Goal: Information Seeking & Learning: Learn about a topic

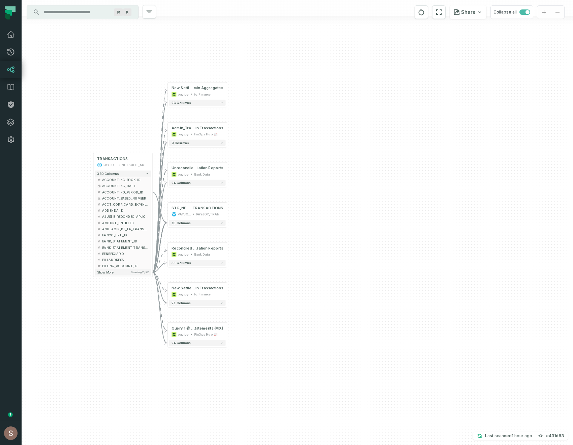
drag, startPoint x: 0, startPoint y: 0, endPoint x: 308, endPoint y: 207, distance: 371.6
click at [307, 207] on div "+ New Settlement Statements - Aggregates @ Admin Settlement - All Ad min Aggreg…" at bounding box center [298, 222] width 552 height 445
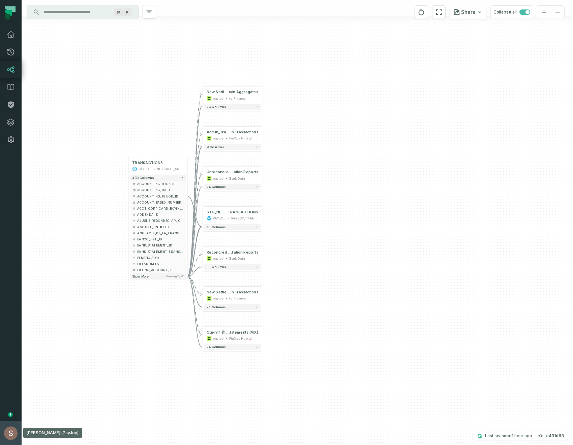
click at [1, 440] on button "[PERSON_NAME] (PayJoy) [EMAIL_ADDRESS][DOMAIN_NAME]" at bounding box center [11, 432] width 22 height 24
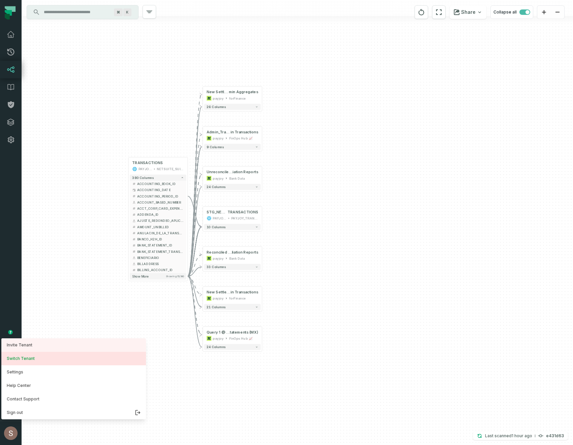
click at [26, 353] on button "Switch Tenant" at bounding box center [73, 357] width 145 height 13
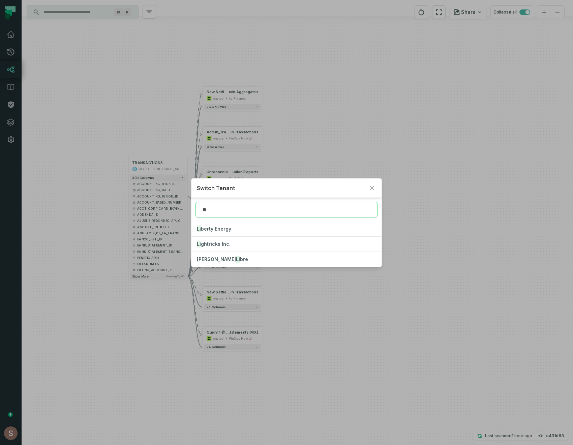
type input "*"
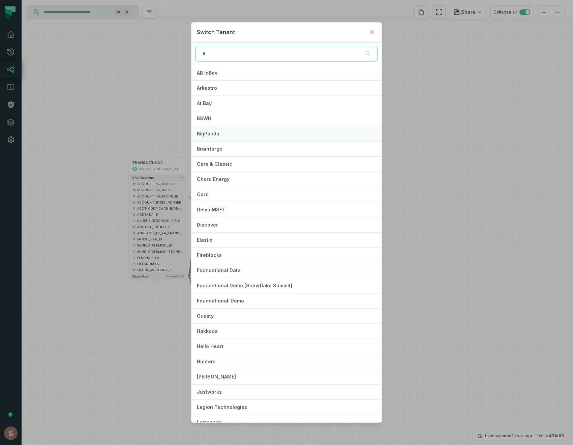
click at [228, 133] on button "BigPanda" at bounding box center [287, 133] width 191 height 15
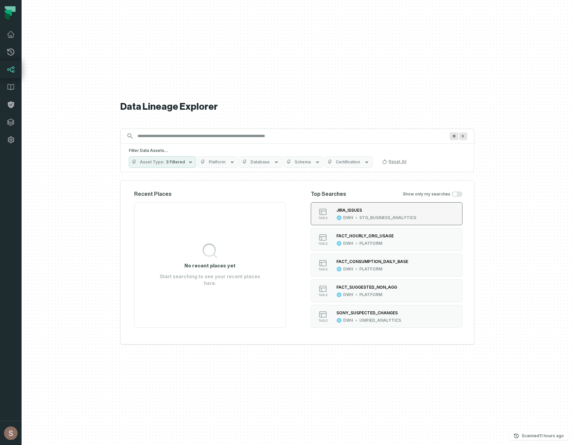
click at [405, 207] on div "JIRA_ISSUES" at bounding box center [377, 210] width 80 height 7
click at [386, 248] on button "table FACT_HOURLY_ORG_USAGE DWH PLATFORM" at bounding box center [387, 239] width 152 height 23
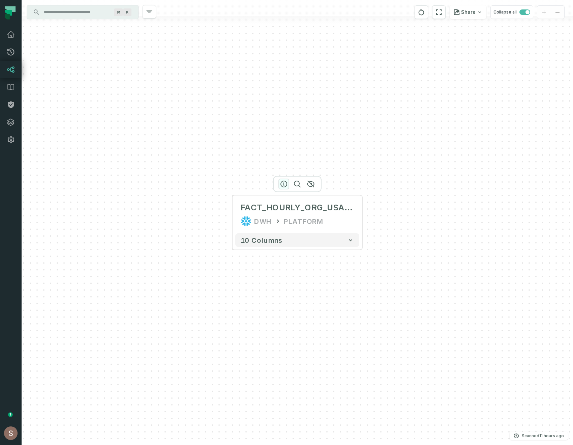
click at [283, 183] on icon "button" at bounding box center [284, 184] width 8 height 8
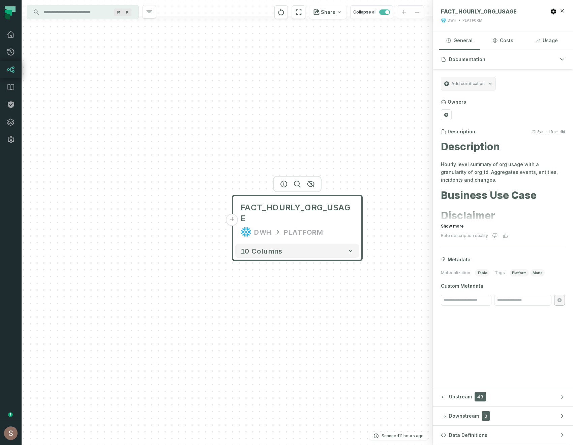
click at [456, 224] on button "Show more" at bounding box center [452, 225] width 23 height 5
click at [235, 214] on button "+" at bounding box center [232, 220] width 12 height 12
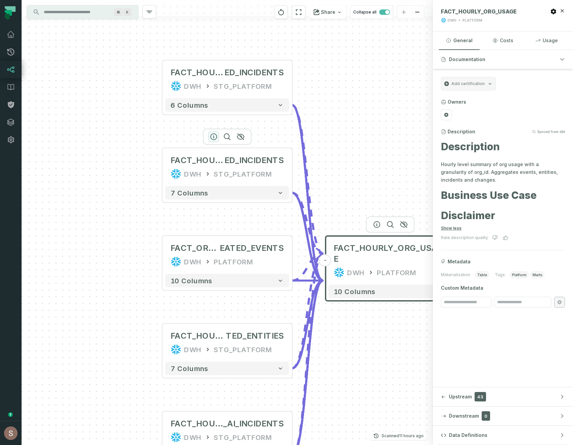
click at [214, 138] on icon "button" at bounding box center [214, 137] width 6 height 6
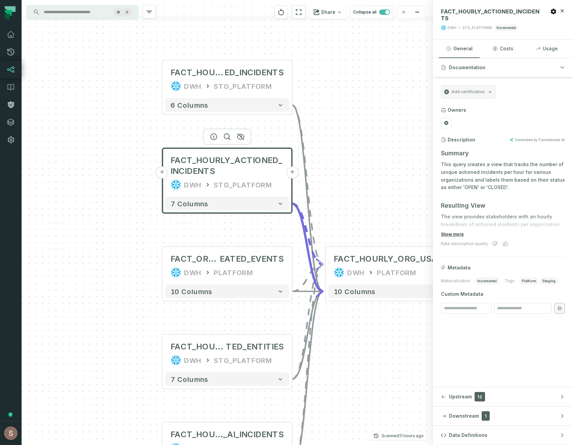
click at [459, 233] on button "Show more" at bounding box center [452, 233] width 23 height 5
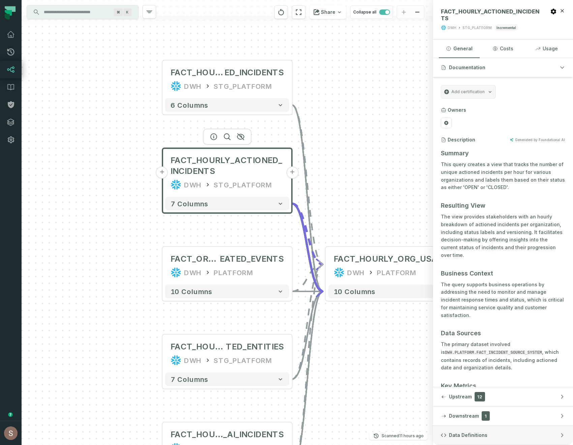
click at [471, 438] on span "Data Definitions" at bounding box center [468, 434] width 38 height 7
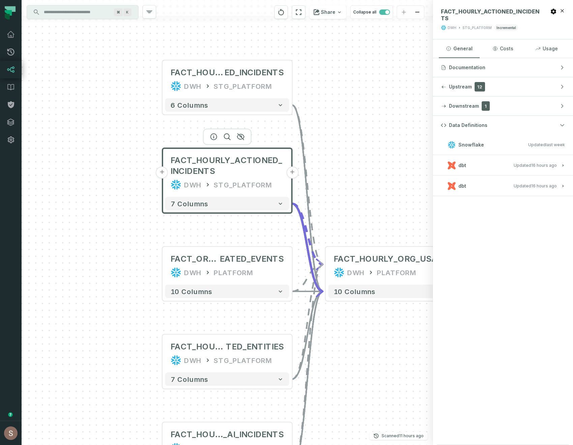
click at [461, 165] on span "dbt" at bounding box center [463, 165] width 8 height 7
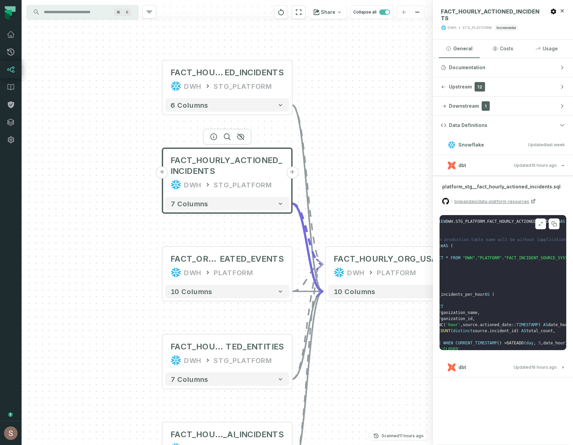
scroll to position [1, 40]
click at [463, 366] on span "dbt" at bounding box center [463, 367] width 8 height 7
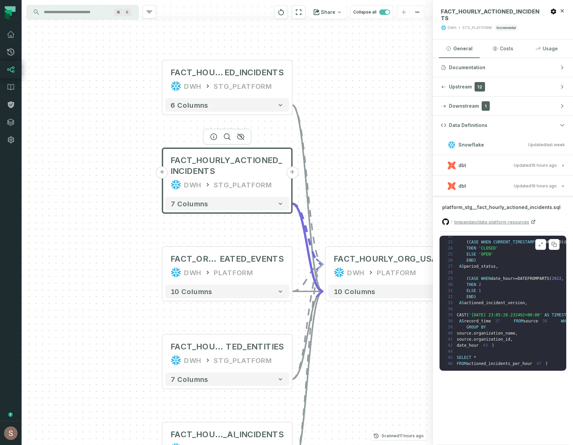
scroll to position [159, 0]
click at [490, 170] on h3 "dbt Updated 8/25/2025, 11:03:19 PM" at bounding box center [503, 165] width 140 height 20
click at [469, 169] on button "dbt Updated 8/25/2025, 11:03:19 PM" at bounding box center [503, 165] width 124 height 9
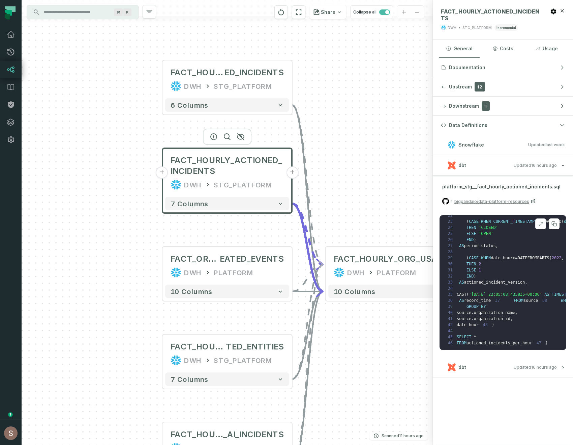
scroll to position [0, 0]
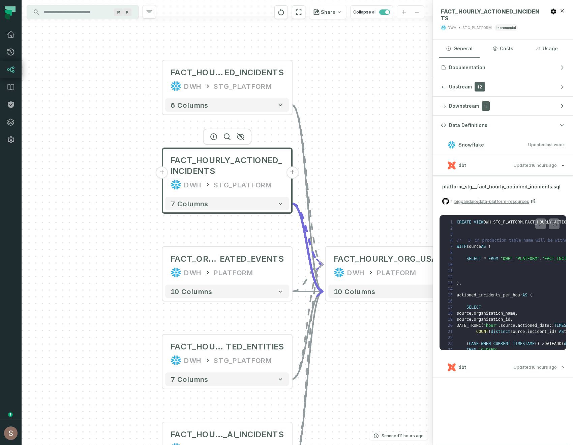
click at [477, 168] on button "dbt Updated 8/25/2025, 11:03:19 PM" at bounding box center [503, 165] width 124 height 9
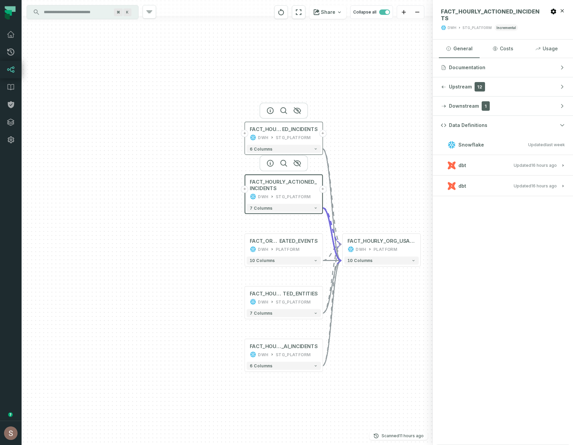
click at [275, 133] on div "FACT_HOURLY_CREAT ED_INCIDENTS DWH STG_PLATFORM" at bounding box center [284, 133] width 75 height 20
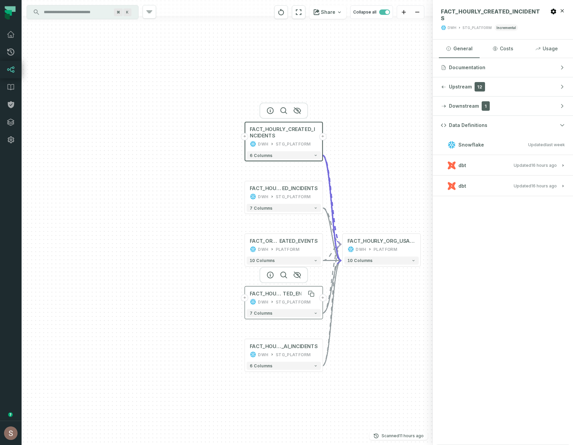
click at [291, 296] on span "TED_ENTITIES" at bounding box center [300, 293] width 35 height 6
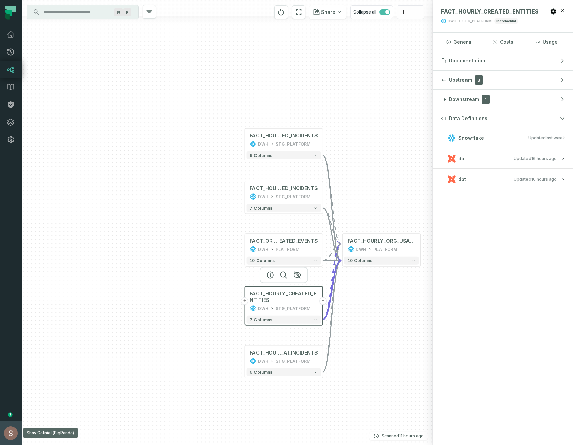
click at [5, 444] on button "Shay Gafniel (BigPanda) shay@foundational.io" at bounding box center [11, 432] width 22 height 24
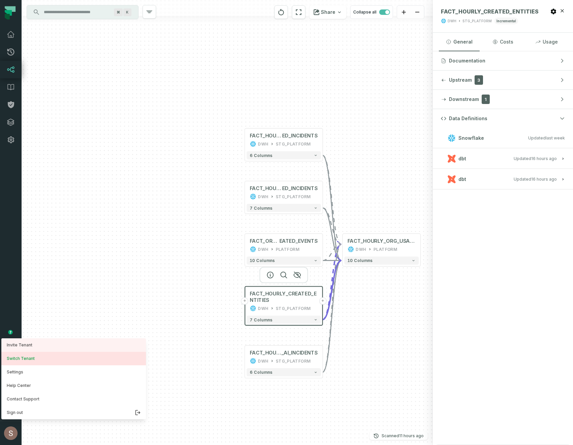
click at [18, 358] on button "Switch Tenant" at bounding box center [73, 357] width 145 height 13
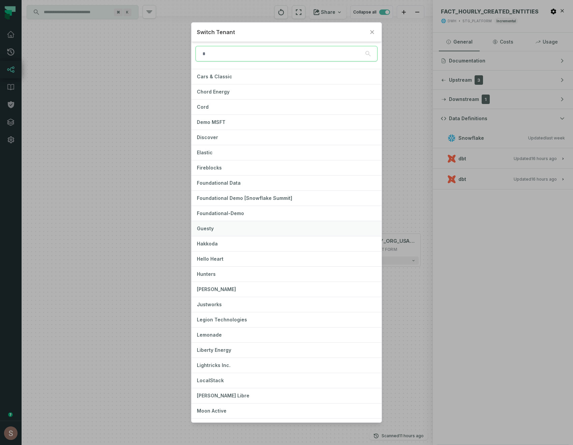
scroll to position [99, 0]
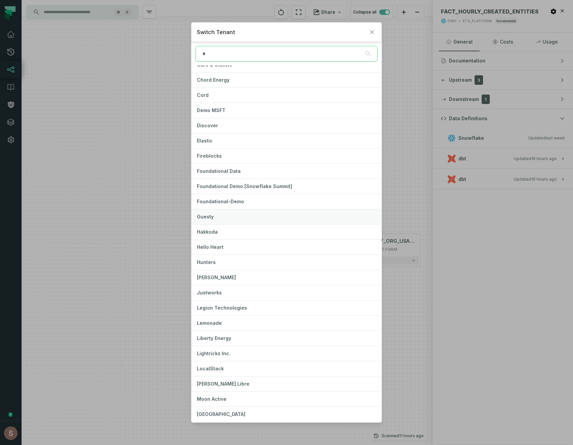
click at [254, 216] on button "Guesty" at bounding box center [287, 216] width 191 height 15
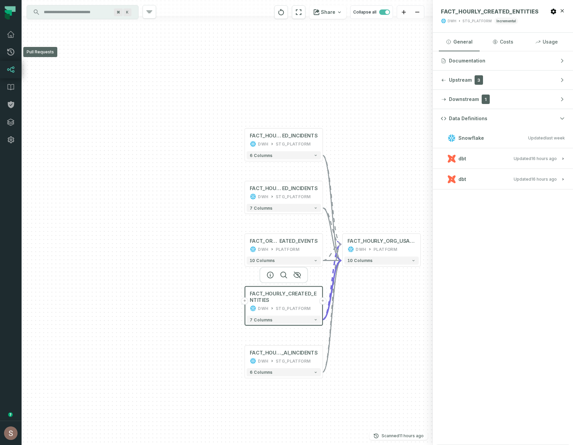
click at [10, 64] on link "Lineage" at bounding box center [11, 70] width 22 height 18
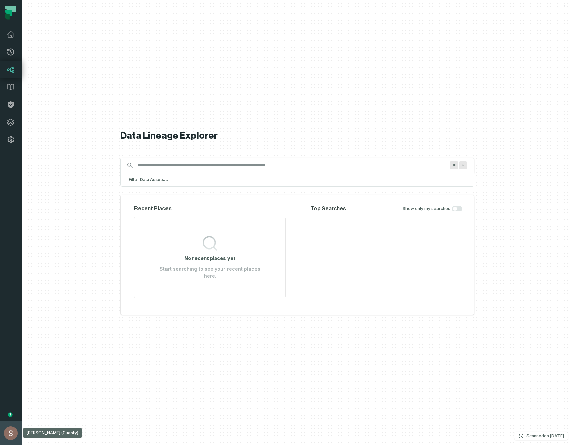
click at [18, 438] on button "Shay Gafniel (Guesty) shay@foundational.io" at bounding box center [11, 432] width 22 height 24
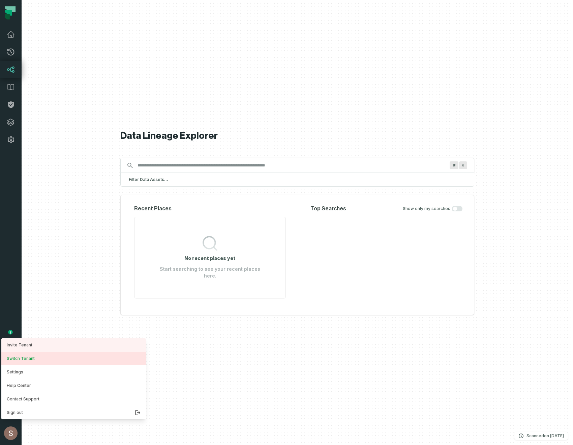
click at [18, 357] on button "Switch Tenant" at bounding box center [73, 357] width 145 height 13
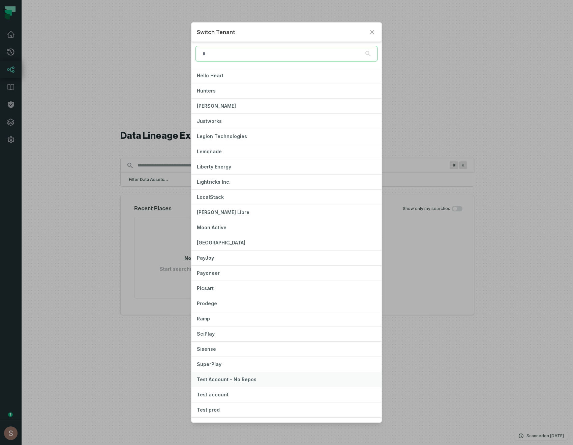
scroll to position [279, 0]
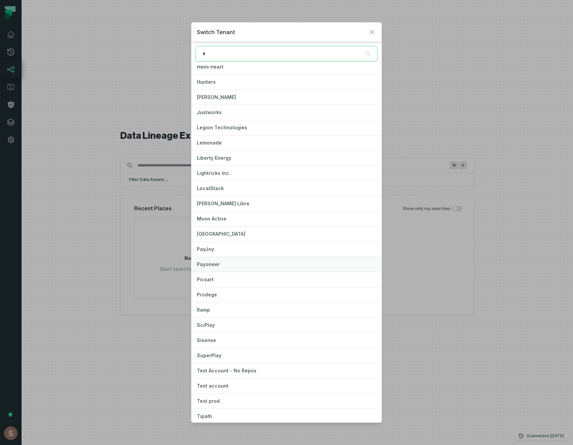
click at [229, 265] on button "Payoneer" at bounding box center [287, 264] width 191 height 15
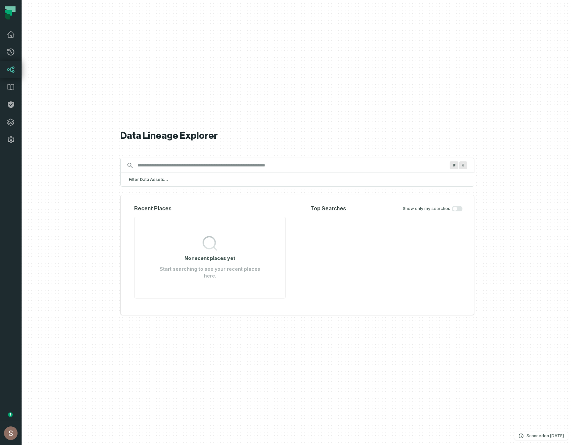
click at [2, 70] on link "Lineage" at bounding box center [11, 70] width 22 height 18
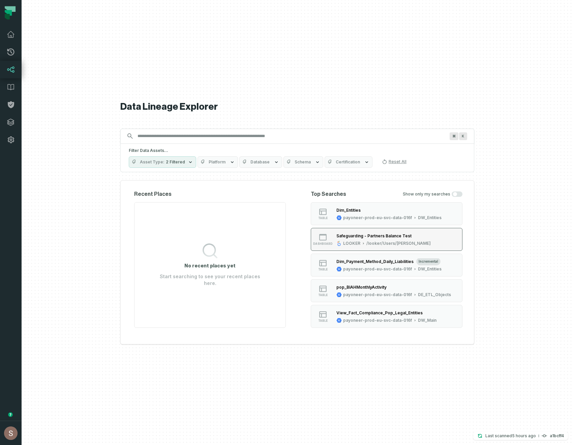
click at [417, 234] on div "Safeguarding - Partners Balance Test LOOKER /looker/Users/Inbal Ramot" at bounding box center [384, 238] width 100 height 13
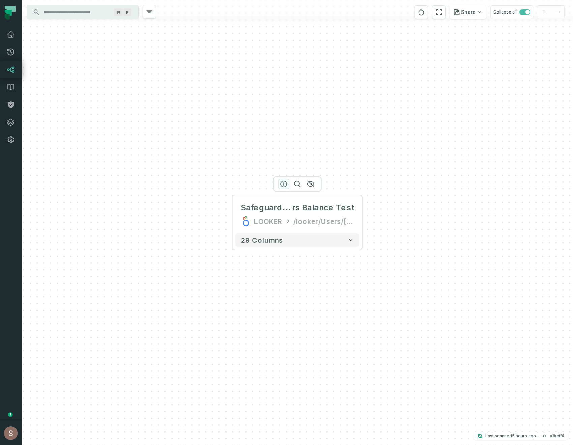
click at [281, 184] on icon "button" at bounding box center [284, 184] width 6 height 6
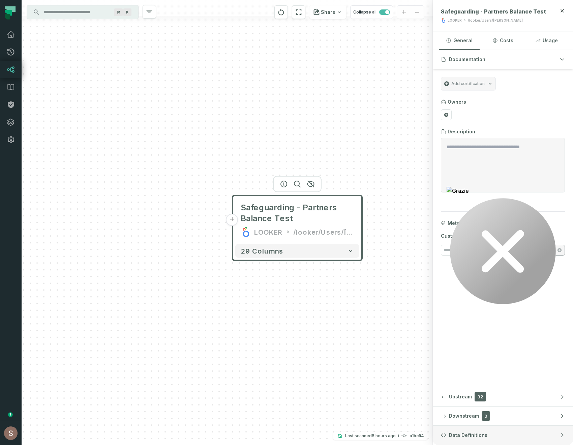
click at [472, 434] on span "Data Definitions" at bounding box center [468, 434] width 38 height 7
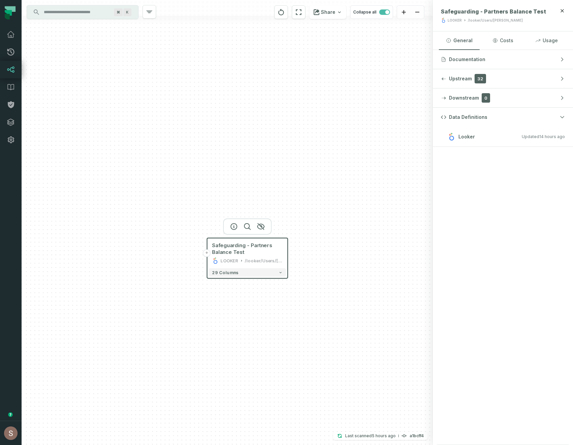
click at [207, 252] on button "+" at bounding box center [206, 252] width 7 height 7
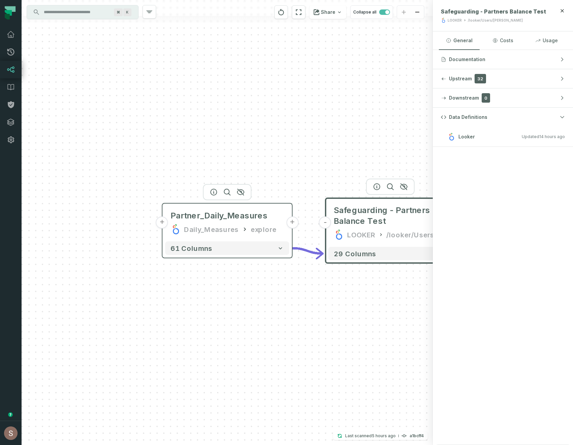
click at [211, 227] on div "Daily_Measures" at bounding box center [211, 229] width 55 height 11
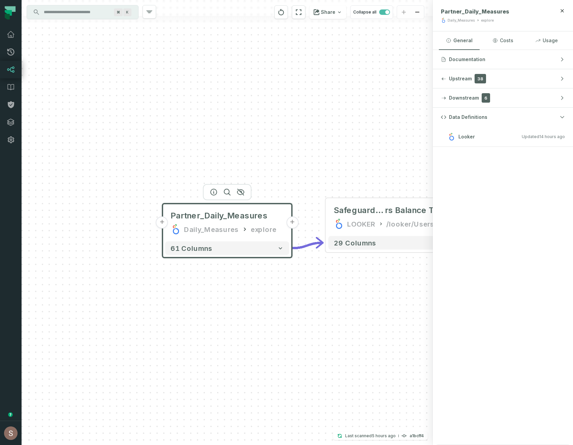
click at [161, 223] on button "+" at bounding box center [162, 222] width 12 height 12
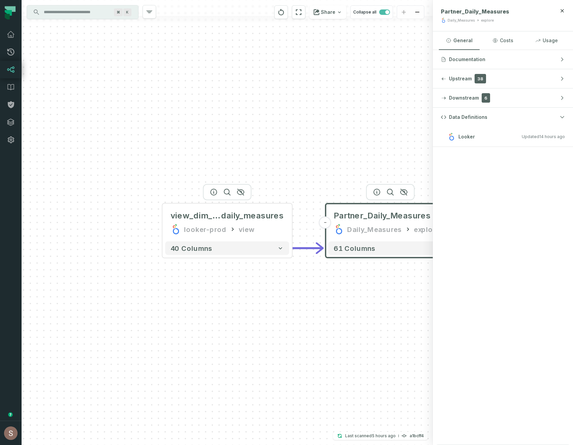
click at [0, 0] on button "+" at bounding box center [0, 0] width 0 height 0
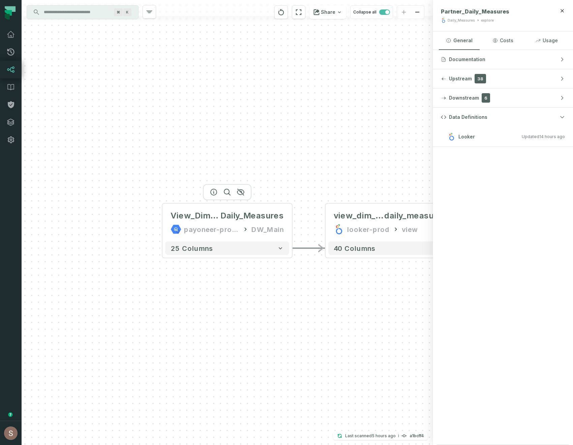
click at [0, 0] on button "+" at bounding box center [0, 0] width 0 height 0
click at [381, 238] on div "View_Dim_Partner_ Daily_Measures payoneer-prod-eu-svc-data-016f DW_Main" at bounding box center [391, 222] width 124 height 32
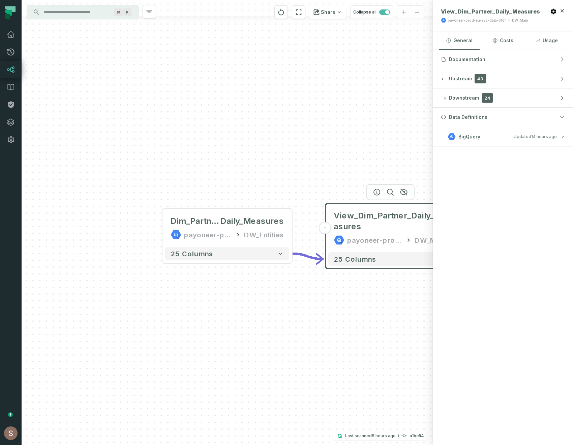
click at [467, 134] on span "BigQuery" at bounding box center [470, 136] width 22 height 7
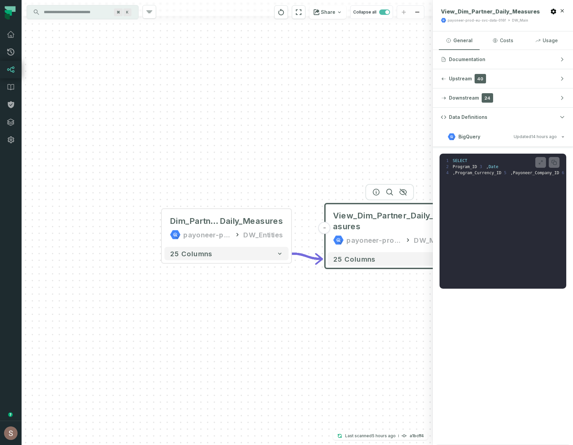
drag, startPoint x: 345, startPoint y: 354, endPoint x: 167, endPoint y: 289, distance: 189.0
click at [167, 289] on div "+ Dim_Partner_ Daily_Measures payoneer-prod-eu-svc-data-016f DW_Entities + 25 c…" at bounding box center [228, 222] width 412 height 445
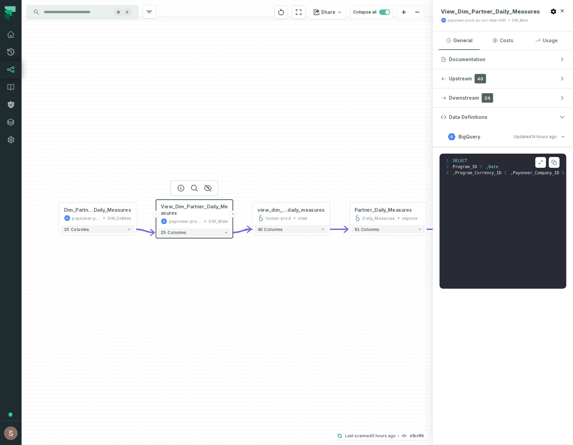
scroll to position [37, 0]
click at [106, 216] on icon at bounding box center [104, 218] width 4 height 4
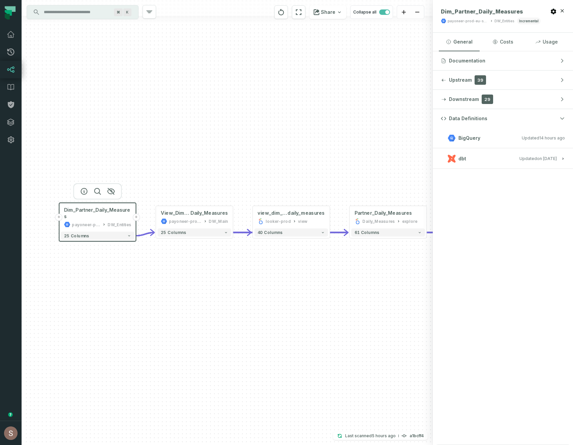
click at [465, 157] on span "dbt" at bounding box center [463, 158] width 8 height 7
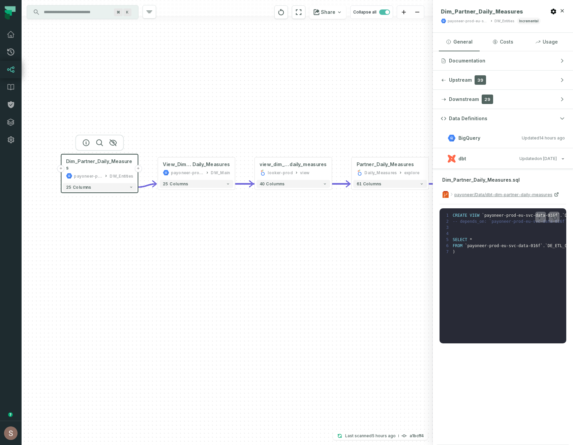
drag, startPoint x: 261, startPoint y: 359, endPoint x: 263, endPoint y: 310, distance: 48.6
click at [263, 310] on div "+ Dim_Partner_Daily_Measures payoneer-prod-eu-svc-data-016f DW_Entities + 25 co…" at bounding box center [228, 222] width 412 height 445
click at [463, 195] on span "payoneer/Data/dbt-dim-partner-daily-measures" at bounding box center [504, 194] width 98 height 6
drag, startPoint x: 249, startPoint y: 271, endPoint x: 304, endPoint y: 271, distance: 55.3
click at [304, 271] on div "+ Dim_Partner_Daily_Measures payoneer-prod-eu-svc-data-016f DW_Entities + 25 co…" at bounding box center [228, 222] width 412 height 445
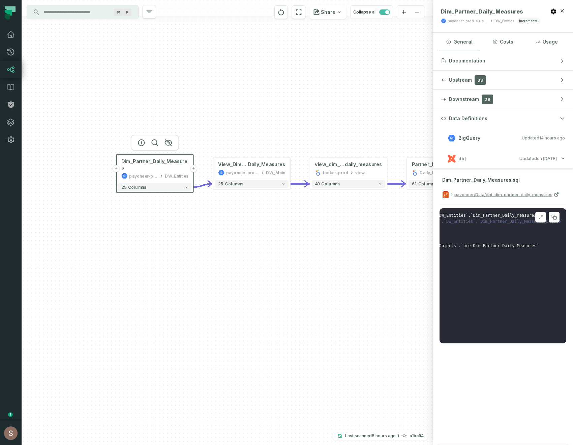
scroll to position [0, 0]
click at [252, 170] on div "payoneer-prod-eu-svc-data-016f" at bounding box center [242, 172] width 33 height 6
click at [267, 172] on div "DW_Main" at bounding box center [275, 172] width 19 height 6
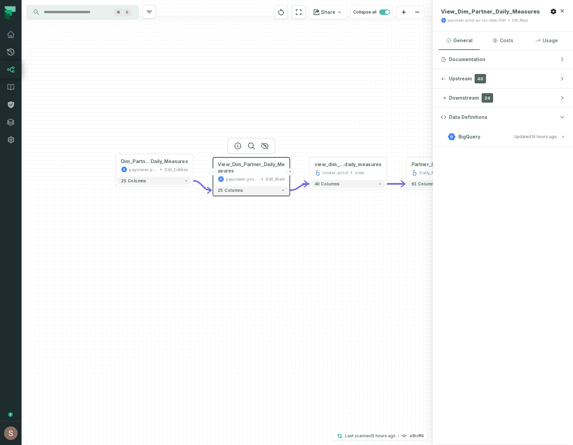
click at [464, 137] on span "BigQuery" at bounding box center [470, 136] width 22 height 7
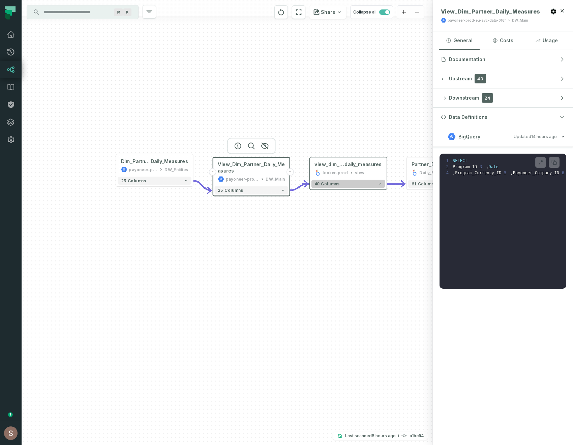
click at [344, 187] on button "40 columns" at bounding box center [349, 184] width 74 height 8
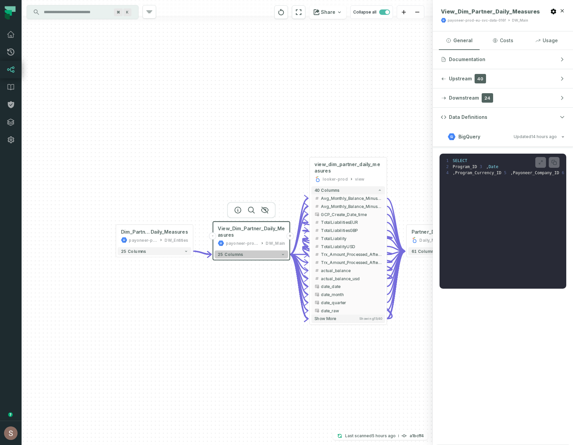
click at [235, 250] on button "25 columns" at bounding box center [252, 254] width 74 height 8
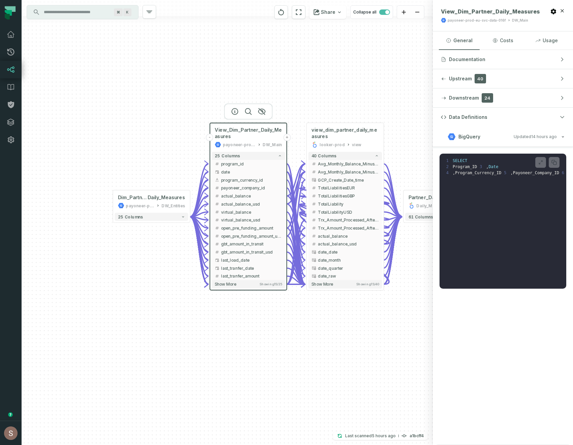
drag, startPoint x: 151, startPoint y: 253, endPoint x: 148, endPoint y: 153, distance: 99.2
click at [148, 154] on div "+ Dim_Partner_ Daily_Measures payoneer-prod-eu-svc-data-016f DW_Entities + 25 c…" at bounding box center [228, 222] width 412 height 445
click at [269, 284] on span "Showing 15 / 25" at bounding box center [271, 284] width 22 height 4
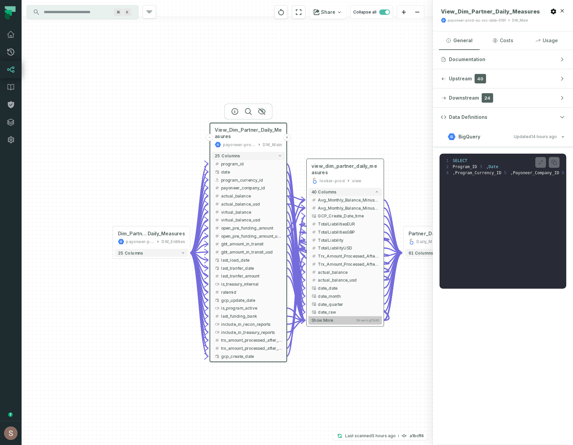
click at [339, 322] on button "Show more Showing 15 / 40" at bounding box center [346, 320] width 74 height 8
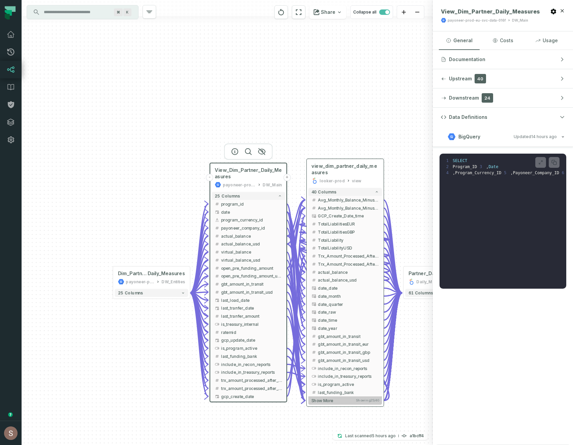
click at [369, 400] on span "Showing 25 / 40" at bounding box center [367, 400] width 23 height 4
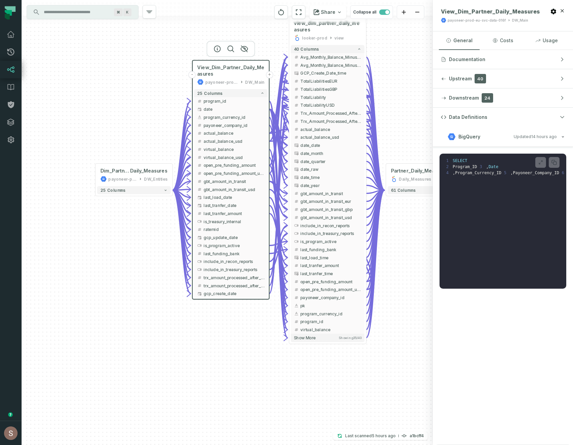
drag, startPoint x: 177, startPoint y: 394, endPoint x: 160, endPoint y: 251, distance: 143.4
click at [160, 251] on div "+ Dim_Partner_ Daily_Measures payoneer-prod-eu-svc-data-016f DW_Entities + 25 c…" at bounding box center [228, 222] width 412 height 445
click at [344, 340] on span "Showing 35 / 40" at bounding box center [350, 338] width 22 height 4
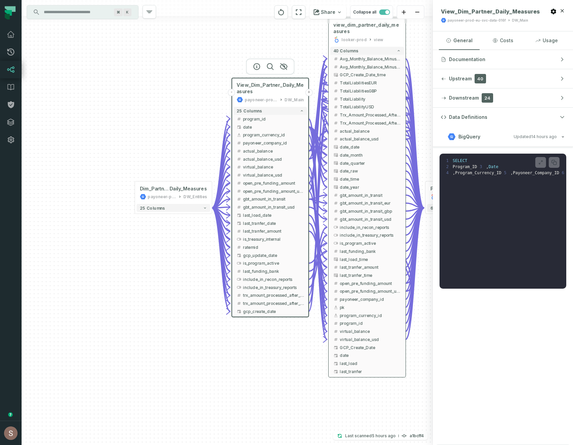
drag, startPoint x: 195, startPoint y: 352, endPoint x: 233, endPoint y: 359, distance: 39.2
click at [234, 358] on div "+ Dim_Partner_ Daily_Measures payoneer-prod-eu-svc-data-016f DW_Entities + 25 c…" at bounding box center [228, 222] width 412 height 445
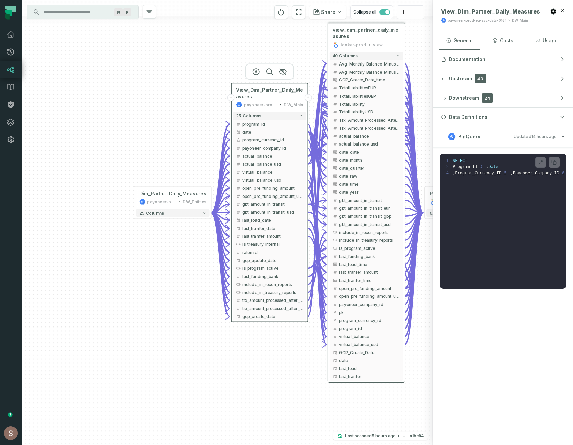
drag, startPoint x: 187, startPoint y: 71, endPoint x: 168, endPoint y: 173, distance: 103.3
click at [168, 173] on div "+ Dim_Partner_ Daily_Measures payoneer-prod-eu-svc-data-016f DW_Entities + 25 c…" at bounding box center [228, 222] width 412 height 445
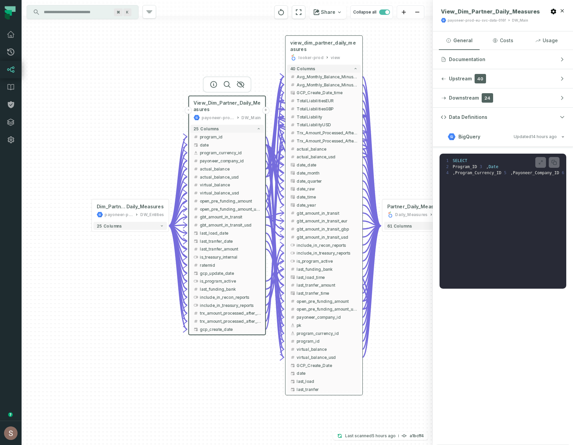
drag, startPoint x: 149, startPoint y: 227, endPoint x: 122, endPoint y: 153, distance: 79.0
click at [122, 153] on div "+ Dim_Partner_ Daily_Measures payoneer-prod-eu-svc-data-016f DW_Entities + 25 c…" at bounding box center [228, 222] width 412 height 445
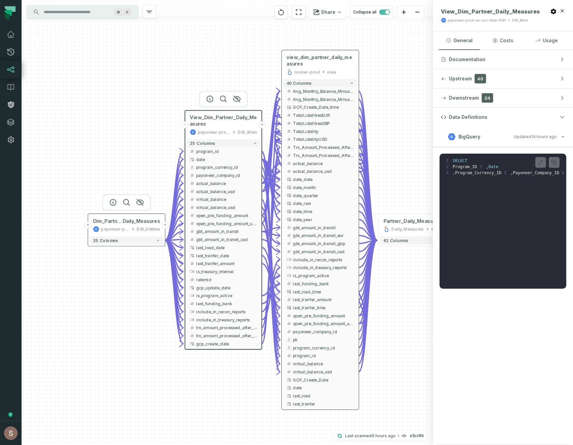
click at [88, 226] on button "+" at bounding box center [87, 224] width 7 height 7
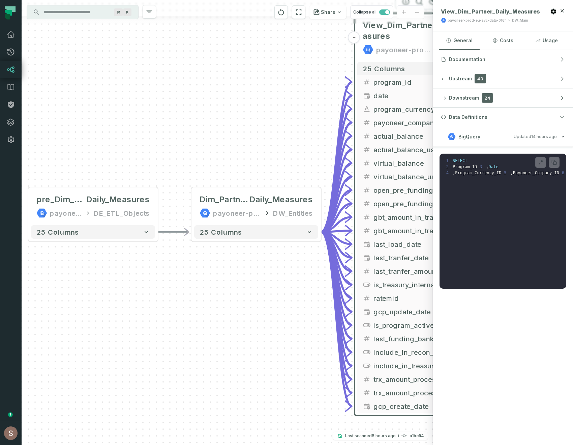
drag, startPoint x: 294, startPoint y: 348, endPoint x: 141, endPoint y: 329, distance: 155.1
click at [143, 331] on div "+ pre_Dim_Partner_ Daily_Measures payoneer-prod-eu-svc-data-016f DE_ETL_Objects…" at bounding box center [228, 222] width 412 height 445
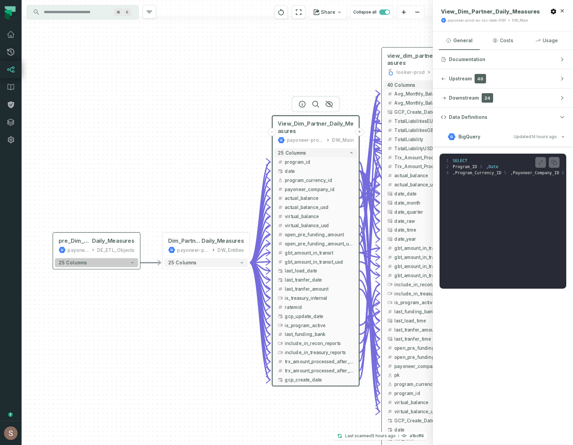
click at [116, 262] on button "25 columns" at bounding box center [96, 262] width 83 height 9
click at [217, 262] on button "25 columns" at bounding box center [206, 262] width 83 height 9
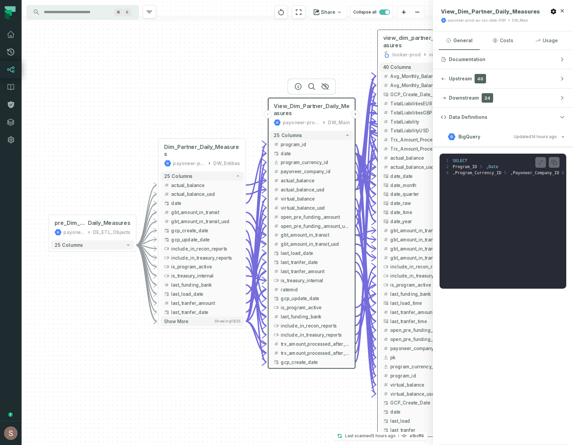
drag, startPoint x: 159, startPoint y: 132, endPoint x: 159, endPoint y: 110, distance: 21.3
click at [159, 110] on div "+ pre_Dim_Partner_ Daily_Measures payoneer-prod-eu-svc-data-016f DE_ETL_Objects…" at bounding box center [228, 222] width 412 height 445
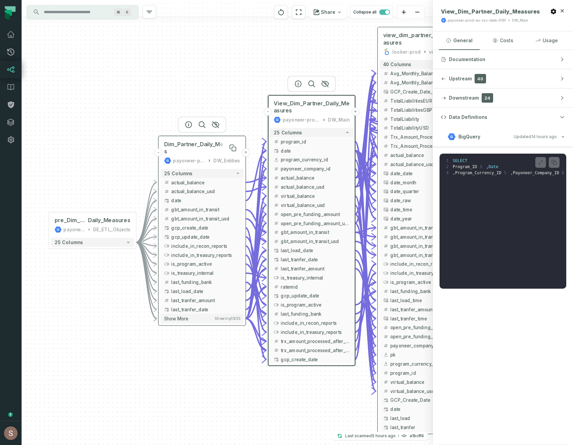
click at [211, 153] on span "Dim_Partner_Daily_Measures" at bounding box center [202, 148] width 76 height 15
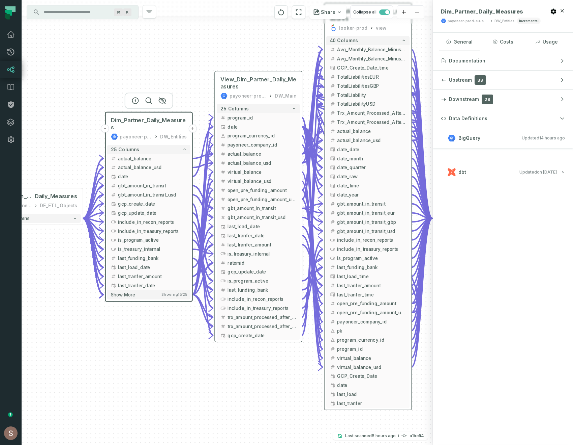
drag, startPoint x: 195, startPoint y: 85, endPoint x: 142, endPoint y: 61, distance: 58.4
click at [142, 61] on div "+ pre_Dim_Partner_ Daily_Measures payoneer-prod-eu-svc-data-016f DE_ETL_Objects…" at bounding box center [228, 222] width 412 height 445
click at [240, 80] on span "View_Dim_Partner_Daily_Measures" at bounding box center [259, 83] width 76 height 15
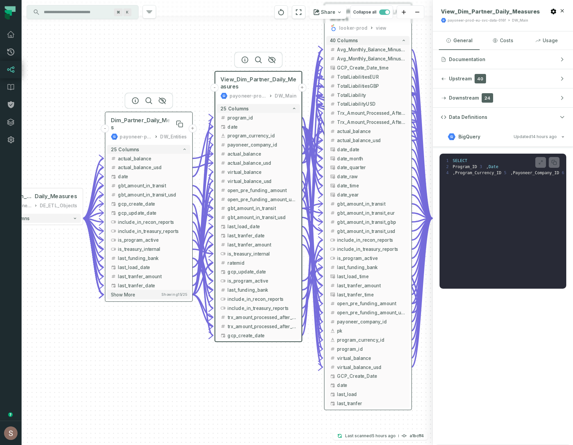
click at [138, 129] on span "Dim_Partner_Daily_Measures" at bounding box center [149, 124] width 76 height 15
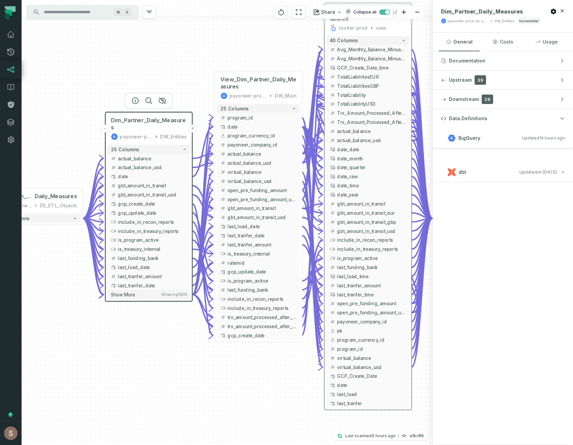
click at [462, 158] on div at bounding box center [503, 154] width 140 height 13
click at [462, 167] on h3 "dbt Updated 6/4/2025, 11:10:05 AM" at bounding box center [503, 172] width 140 height 20
click at [251, 93] on div "payoneer-prod-eu-svc-data-016f" at bounding box center [248, 95] width 37 height 7
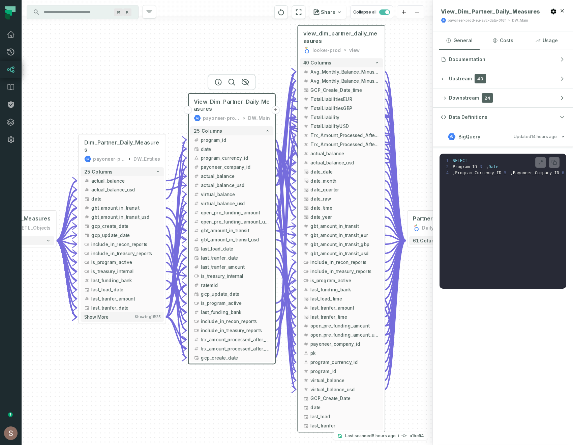
drag, startPoint x: 293, startPoint y: 34, endPoint x: 267, endPoint y: 56, distance: 34.7
click at [267, 56] on div "+ pre_Dim_Partner_ Daily_Measures payoneer-prod-eu-svc-data-016f DE_ETL_Objects…" at bounding box center [228, 222] width 412 height 445
click at [340, 42] on span "view_dim_partner_daily_measures" at bounding box center [342, 37] width 76 height 15
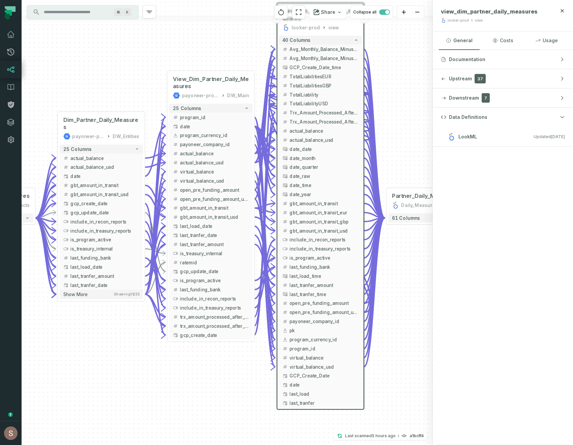
drag, startPoint x: 173, startPoint y: 89, endPoint x: 152, endPoint y: 66, distance: 31.0
click at [152, 66] on div "+ pre_Dim_Partner_ Daily_Measures payoneer-prod-eu-svc-data-016f DE_ETL_Objects…" at bounding box center [228, 222] width 412 height 445
click at [219, 77] on span "View_Dim_Partner_Daily_Measures" at bounding box center [211, 83] width 76 height 15
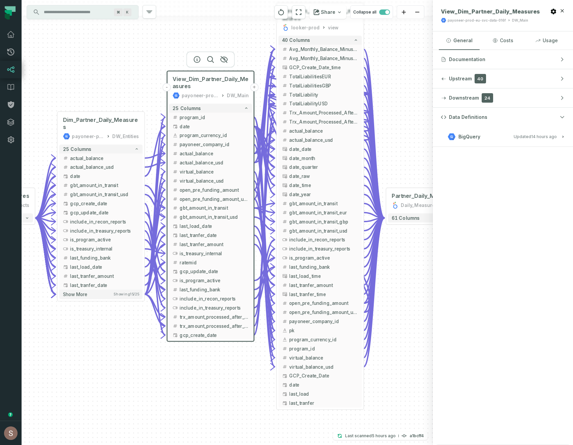
click at [473, 132] on button "BigQuery Updated 8/26/2025, 1:03:27 AM" at bounding box center [503, 136] width 124 height 9
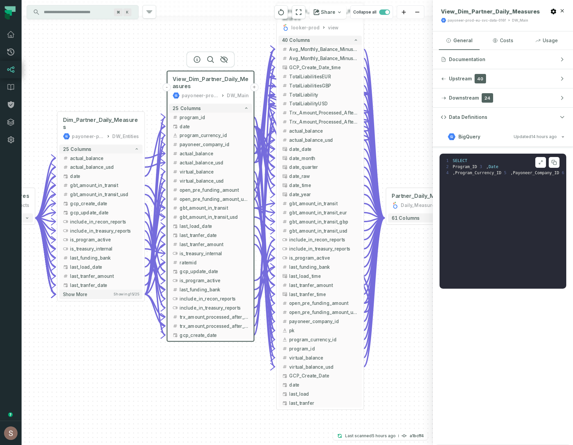
scroll to position [37, 0]
click at [119, 294] on span "Showing 15 / 25" at bounding box center [126, 294] width 25 height 4
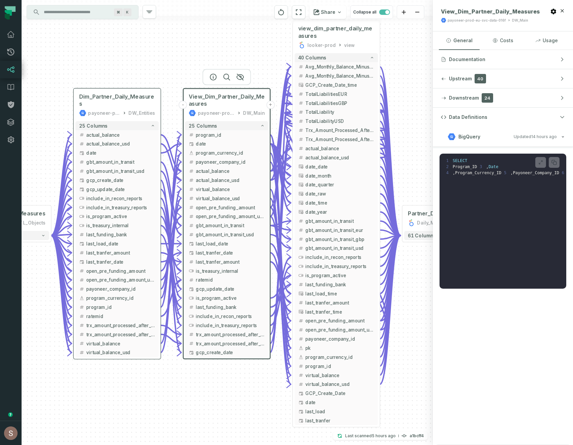
drag, startPoint x: 179, startPoint y: 405, endPoint x: 197, endPoint y: 380, distance: 30.2
click at [196, 380] on div "+ pre_Dim_Partner_ Daily_Measures payoneer-prod-eu-svc-data-016f DE_ETL_Objects…" at bounding box center [228, 222] width 412 height 445
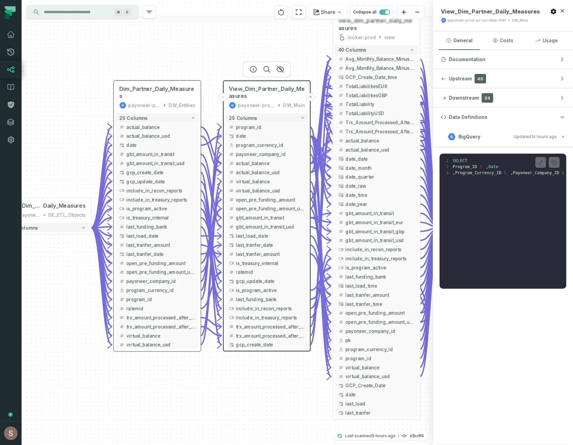
drag, startPoint x: 201, startPoint y: 396, endPoint x: 239, endPoint y: 389, distance: 39.4
click at [239, 389] on div "+ pre_Dim_Partner_ Daily_Measures payoneer-prod-eu-svc-data-016f DE_ETL_Objects…" at bounding box center [228, 222] width 412 height 445
click at [152, 94] on span "Dim_Partner_Daily_Measures" at bounding box center [157, 92] width 76 height 15
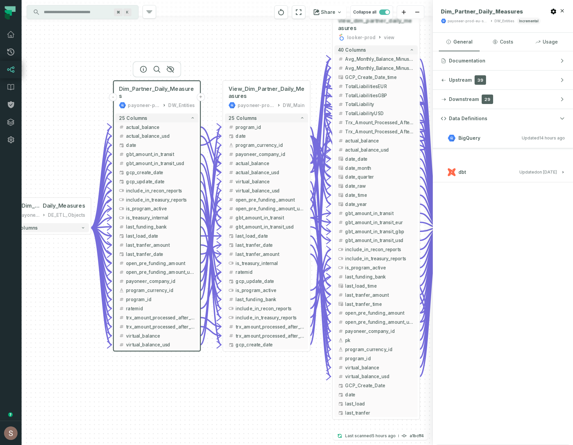
click at [466, 168] on div "dbt" at bounding box center [457, 172] width 19 height 8
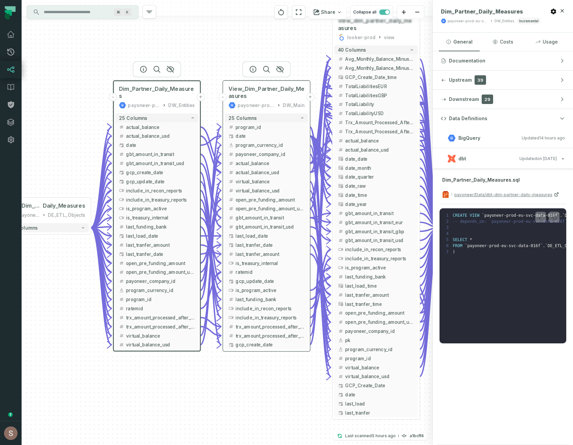
click at [252, 100] on div "View_Dim_Partner_Daily_Measures payoneer-prod-eu-svc-data-016f DW_Main" at bounding box center [266, 97] width 83 height 29
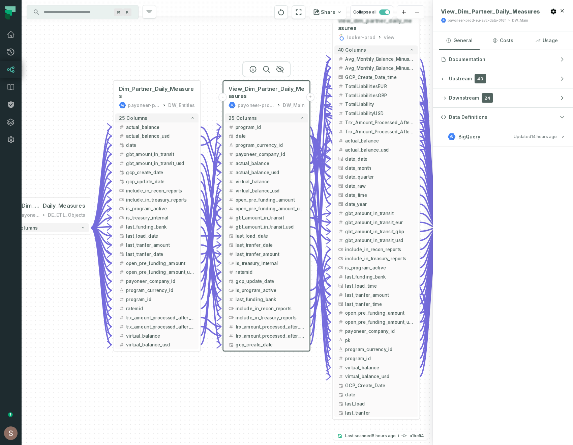
click at [468, 133] on span "BigQuery" at bounding box center [470, 136] width 22 height 7
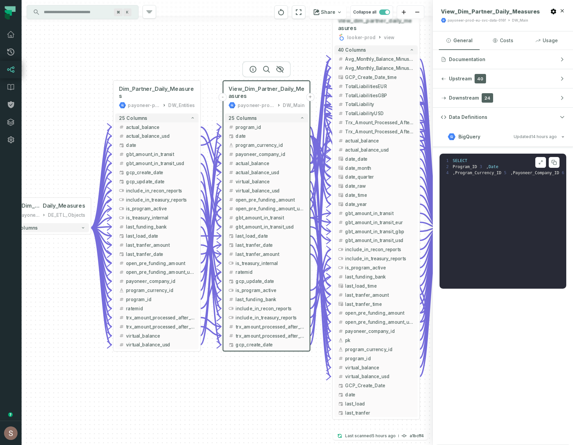
scroll to position [0, 0]
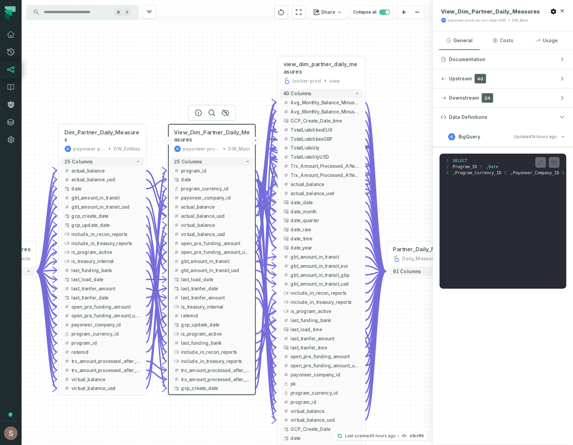
drag, startPoint x: 256, startPoint y: 38, endPoint x: 201, endPoint y: 81, distance: 69.4
click at [201, 81] on div "+ pre_Dim_Partner_ Daily_Measures payoneer-prod-eu-svc-data-016f DE_ETL_Objects…" at bounding box center [228, 222] width 412 height 445
click at [316, 73] on span "view_dim_partner_daily_measures" at bounding box center [322, 67] width 76 height 15
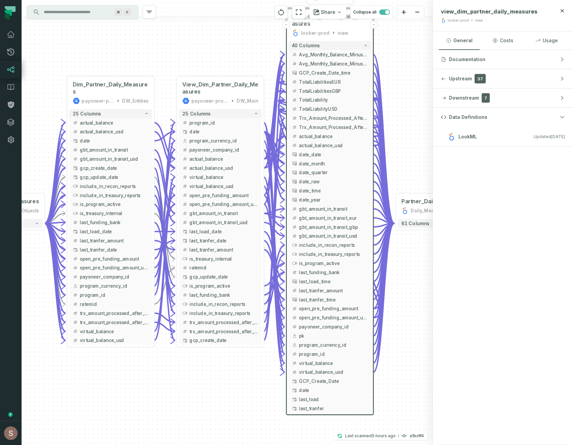
drag, startPoint x: 237, startPoint y: 92, endPoint x: 245, endPoint y: 46, distance: 47.2
click at [245, 46] on div "+ pre_Dim_Partner_ Daily_Measures payoneer-prod-eu-svc-data-016f DE_ETL_Objects…" at bounding box center [228, 222] width 412 height 445
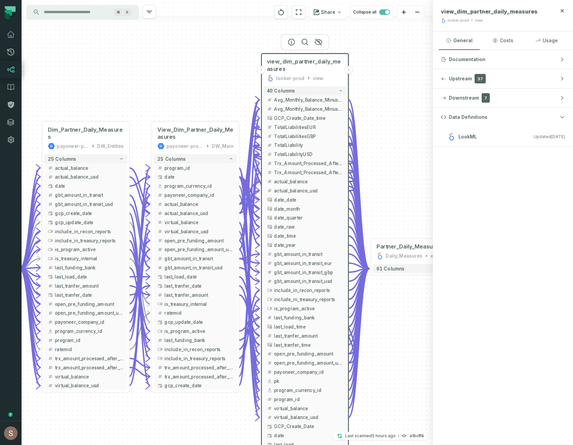
drag, startPoint x: 233, startPoint y: 26, endPoint x: 208, endPoint y: 69, distance: 50.3
click at [208, 69] on div "+ pre_Dim_Partner_ Daily_Measures payoneer-prod-eu-svc-data-016f DE_ETL_Objects…" at bounding box center [228, 222] width 412 height 445
drag, startPoint x: 144, startPoint y: 104, endPoint x: 155, endPoint y: 91, distance: 16.8
click at [155, 91] on div "+ pre_Dim_Partner_ Daily_Measures payoneer-prod-eu-svc-data-016f DE_ETL_Objects…" at bounding box center [228, 222] width 412 height 445
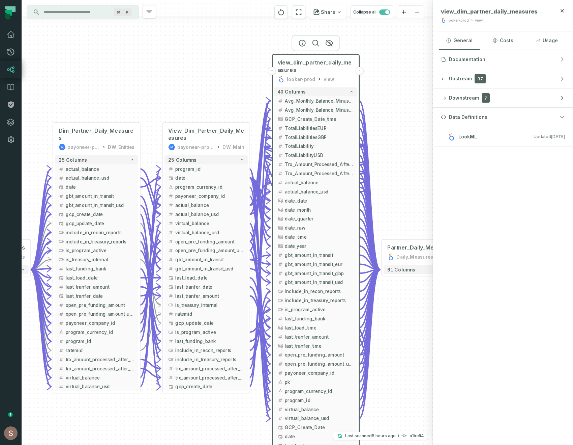
drag, startPoint x: 208, startPoint y: 84, endPoint x: 208, endPoint y: 98, distance: 14.5
click at [208, 98] on div "+ pre_Dim_Partner_ Daily_Measures payoneer-prod-eu-svc-data-016f DE_ETL_Objects…" at bounding box center [228, 222] width 412 height 445
click at [465, 143] on h3 "LookML Updated 8/10/2025, 9:04:24 AM" at bounding box center [503, 136] width 140 height 20
click at [293, 70] on span "view_dim_partner_daily_measures" at bounding box center [316, 66] width 76 height 15
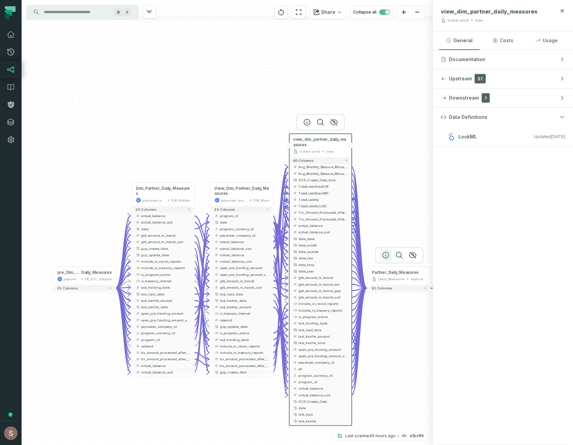
click at [386, 255] on icon "button" at bounding box center [386, 255] width 8 height 8
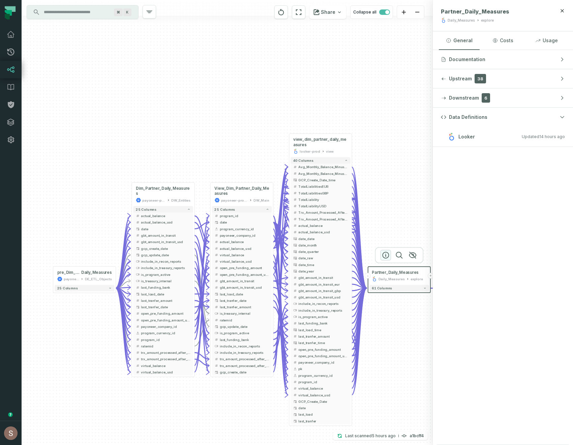
click at [386, 255] on icon "button" at bounding box center [386, 255] width 6 height 6
click at [306, 119] on icon "button" at bounding box center [307, 122] width 6 height 6
click at [386, 254] on icon "button" at bounding box center [386, 255] width 8 height 8
click at [387, 258] on div at bounding box center [399, 255] width 49 height 16
click at [479, 59] on span "Documentation" at bounding box center [467, 59] width 36 height 7
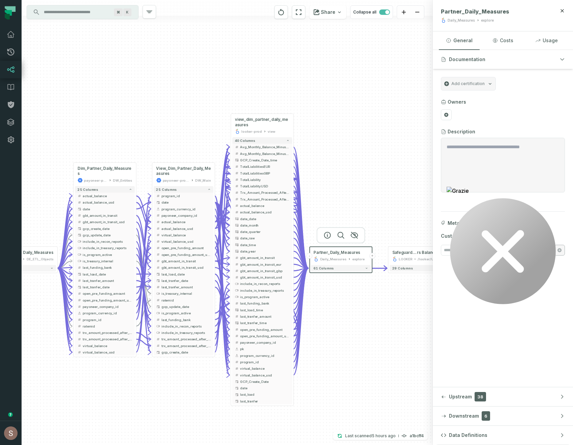
drag, startPoint x: 385, startPoint y: 98, endPoint x: 327, endPoint y: 78, distance: 61.8
click at [327, 78] on div "+ pre_Dim_Partner_ Daily_Measures payoneer-prod-eu-svc-data-016f DE_ETL_Objects…" at bounding box center [228, 222] width 412 height 445
click at [351, 269] on button "61 columns" at bounding box center [341, 268] width 60 height 6
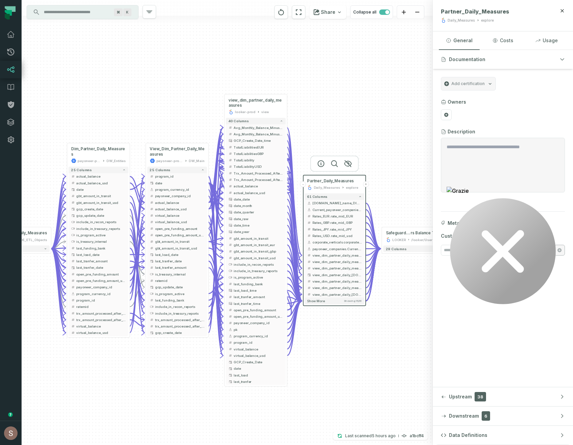
drag, startPoint x: 416, startPoint y: 202, endPoint x: 410, endPoint y: 104, distance: 97.7
click at [410, 104] on div "+ pre_Dim_Partner_ Daily_Measures payoneer-prod-eu-svc-data-016f DE_ETL_Objects…" at bounding box center [228, 222] width 412 height 445
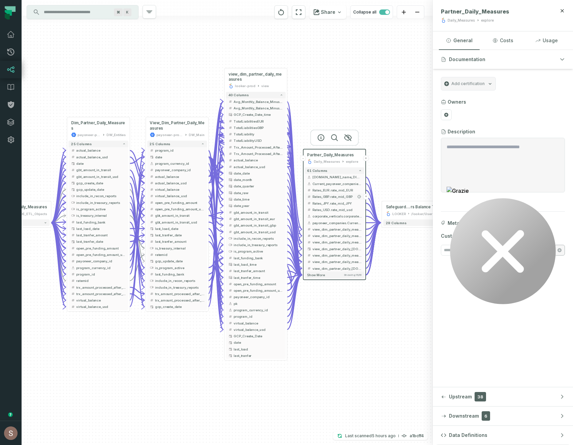
click at [323, 196] on span "Rates_GBP.rate_mid_GBP" at bounding box center [338, 196] width 50 height 5
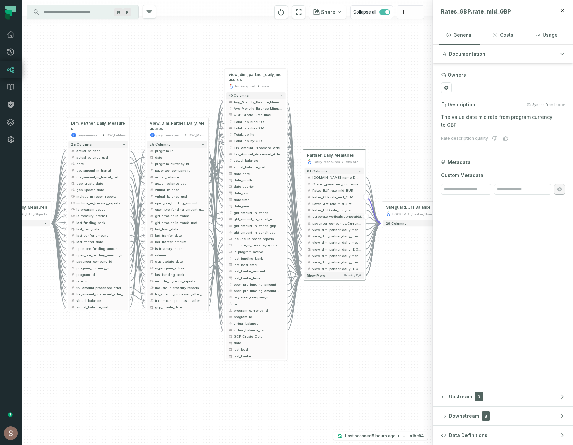
click at [326, 213] on button "corporate_verticals.corporate_name" at bounding box center [335, 216] width 60 height 6
click at [326, 215] on span "corporate_verticals.corporate_name" at bounding box center [338, 216] width 50 height 5
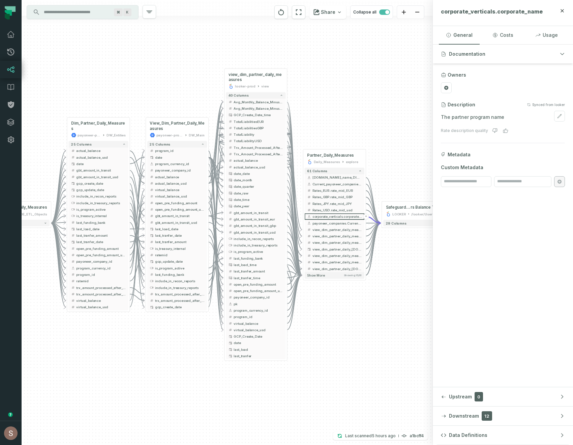
click at [491, 118] on p "The partner program name" at bounding box center [503, 117] width 124 height 8
click at [339, 228] on span "view_dim_partner_daily_measures.TotalLiability" at bounding box center [338, 229] width 50 height 5
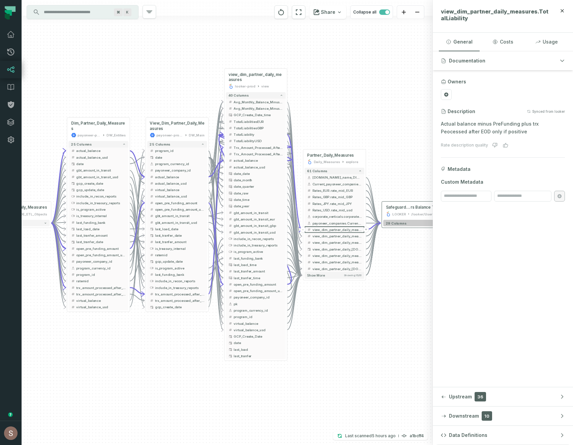
click at [405, 223] on button "29 columns" at bounding box center [414, 223] width 60 height 6
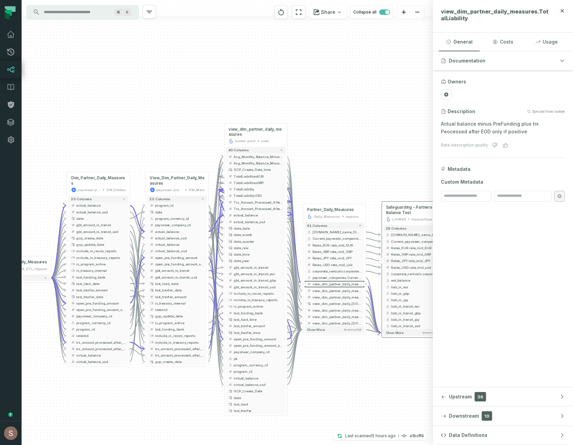
click at [403, 260] on span "Rates_JPY.rate_mid_JPY" at bounding box center [416, 260] width 50 height 5
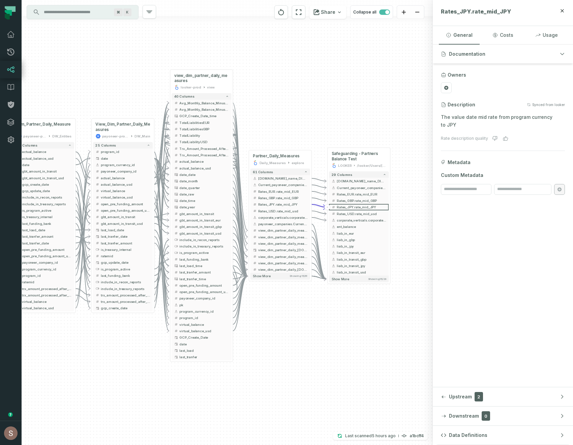
drag, startPoint x: 374, startPoint y: 171, endPoint x: 318, endPoint y: 117, distance: 77.5
click at [319, 117] on div "+ pre_Dim_Partner_ Daily_Measures payoneer-prod-eu-svc-data-016f DE_ETL_Objects…" at bounding box center [228, 222] width 412 height 445
click at [354, 239] on span "liab_in_gbp" at bounding box center [361, 238] width 50 height 5
click at [352, 242] on button "liab_in_gbp" at bounding box center [359, 239] width 60 height 6
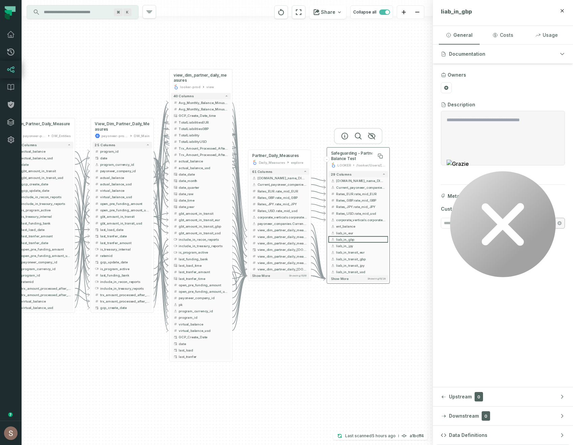
click at [359, 158] on span "Safeguarding - Partners Balance Test" at bounding box center [358, 156] width 55 height 10
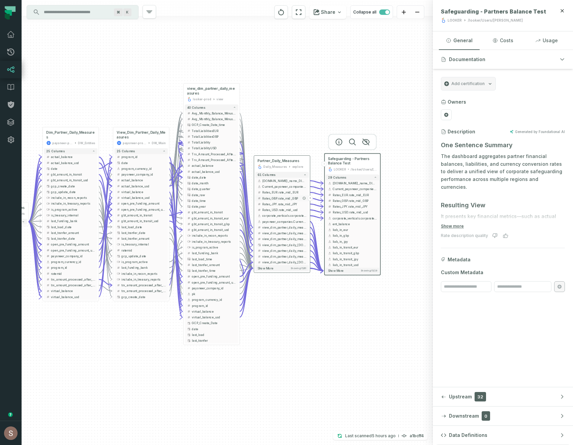
click at [311, 198] on button "+" at bounding box center [310, 197] width 5 height 5
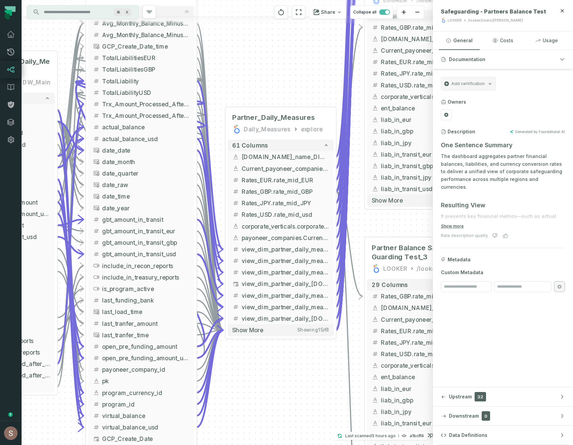
drag, startPoint x: 344, startPoint y: 118, endPoint x: 300, endPoint y: 73, distance: 63.4
click at [300, 73] on div "+ Partner Balance Safe Guarding Test_4 LOOKER /looker/Users/Noa Gannot 29 colum…" at bounding box center [228, 222] width 412 height 445
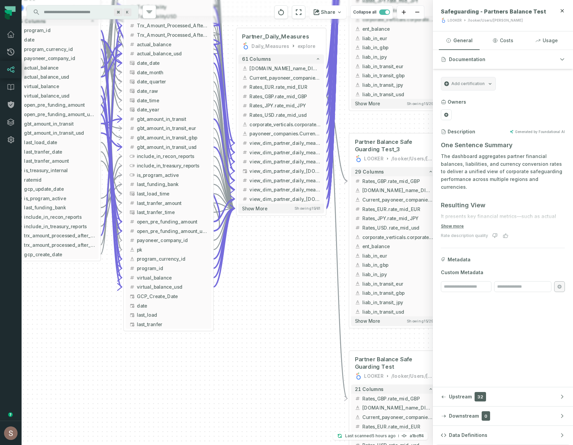
drag, startPoint x: 281, startPoint y: 196, endPoint x: 257, endPoint y: 305, distance: 111.6
click at [257, 301] on div "+ Partner Balance Safe Guarding Test_4 LOOKER /looker/Users/Noa Gannot 29 colum…" at bounding box center [228, 222] width 412 height 445
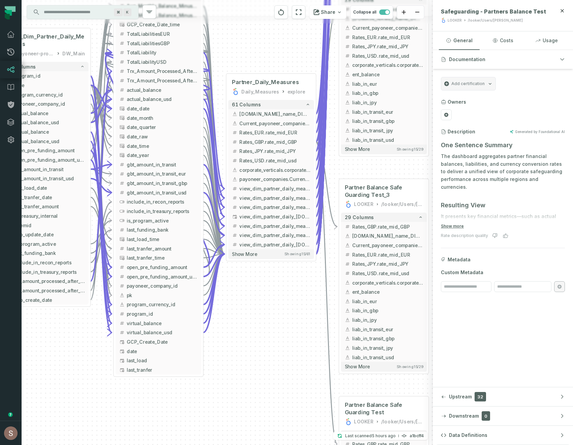
click at [329, 202] on icon "Edge from adf5c8aee706104c68604feba82221c5 to 1bd517470fbb1f8816bf6282ec7375f5" at bounding box center [327, 184] width 22 height 85
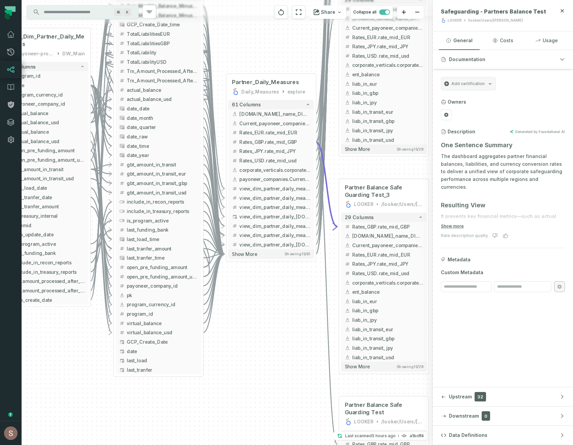
click at [326, 245] on icon "Edge from adf5c8aee706104c68604feba82221c5 to 3f490182d61fde4bd544ed78d29c571a" at bounding box center [327, 293] width 22 height 302
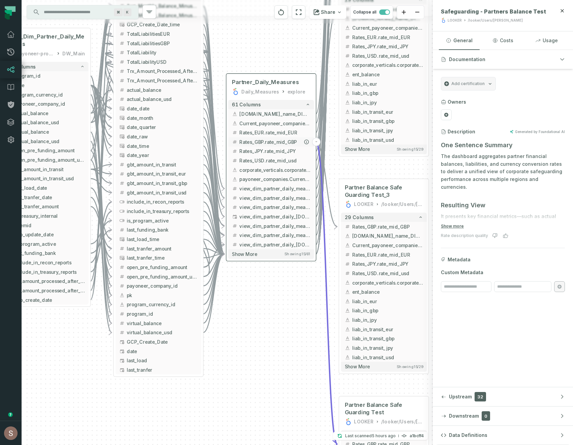
click at [238, 141] on button "Rates_GBP.rate_mid_GBP" at bounding box center [271, 141] width 86 height 9
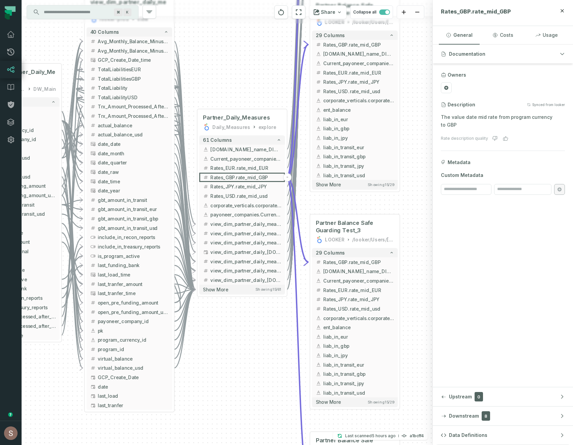
drag, startPoint x: 272, startPoint y: 313, endPoint x: 243, endPoint y: 348, distance: 45.8
click at [243, 348] on div "+ Partner Balance Safe Guarding Test_4 LOOKER /looker/Users/Noa Gannot 29 colum…" at bounding box center [228, 222] width 412 height 445
click at [512, 417] on button "Downstream 8" at bounding box center [503, 415] width 140 height 19
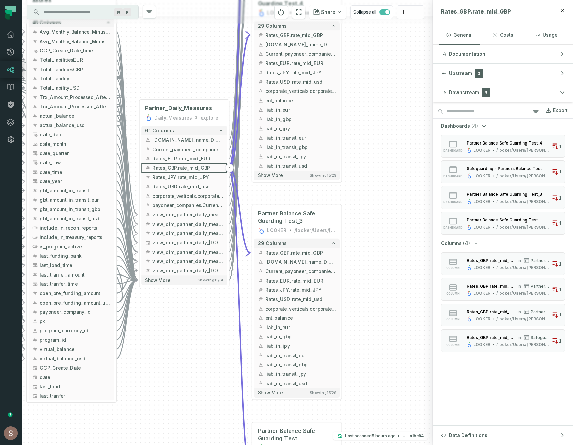
drag, startPoint x: 225, startPoint y: 358, endPoint x: 153, endPoint y: 346, distance: 72.5
click at [153, 346] on div "+ Partner Balance Safe Guarding Test_4 LOOKER /looker/Users/Noa Gannot 29 colum…" at bounding box center [228, 222] width 412 height 445
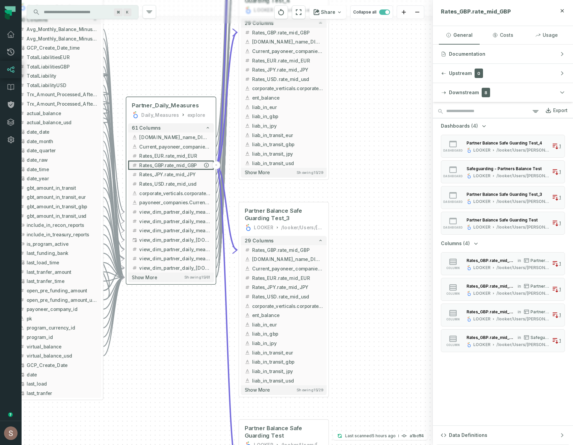
click at [158, 164] on span "Rates_GBP.rate_mid_GBP" at bounding box center [174, 165] width 71 height 7
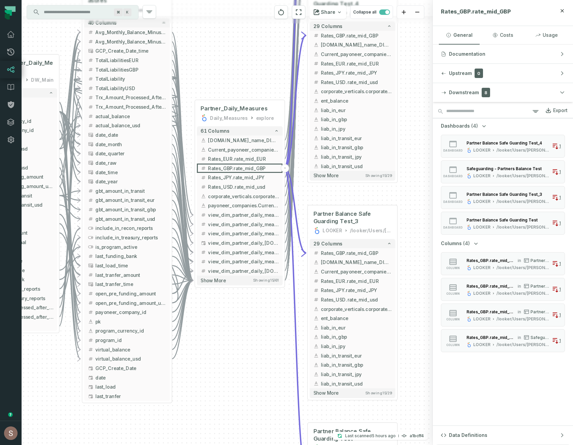
drag, startPoint x: 348, startPoint y: 272, endPoint x: 417, endPoint y: 275, distance: 68.9
click at [417, 275] on div "+ Partner Balance Safe Guarding Test_4 LOOKER /looker/Users/Noa Gannot 29 colum…" at bounding box center [228, 222] width 412 height 445
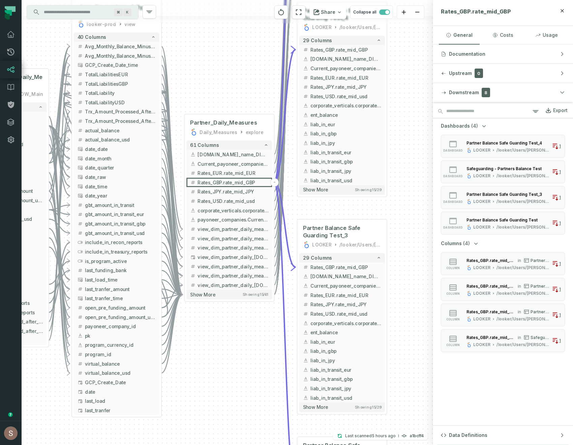
drag, startPoint x: 257, startPoint y: 363, endPoint x: 247, endPoint y: 377, distance: 17.6
click at [247, 377] on div "+ Partner Balance Safe Guarding Test_4 LOOKER /looker/Users/Noa Gannot 29 colum…" at bounding box center [228, 222] width 412 height 445
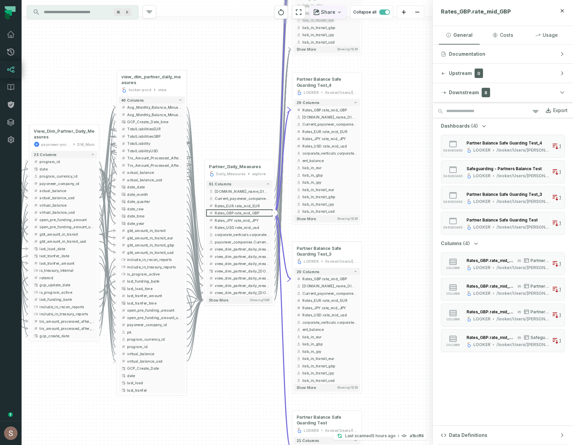
click at [326, 13] on button "Share" at bounding box center [328, 11] width 37 height 13
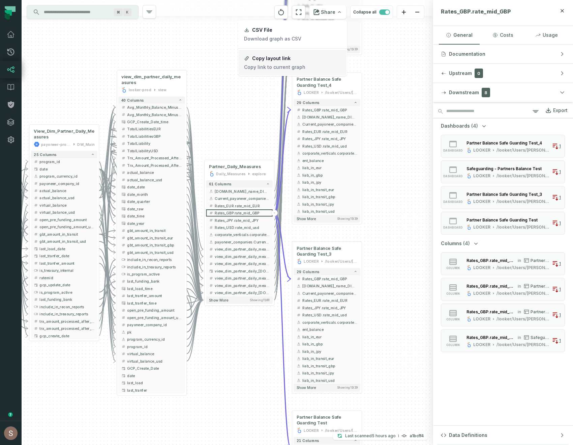
click at [278, 66] on p "Copy link to current graph" at bounding box center [274, 67] width 61 height 6
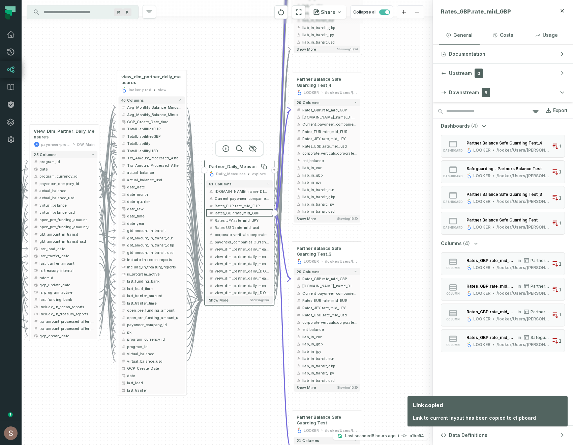
click at [231, 168] on span "Partner_Daily_Measures" at bounding box center [235, 167] width 52 height 6
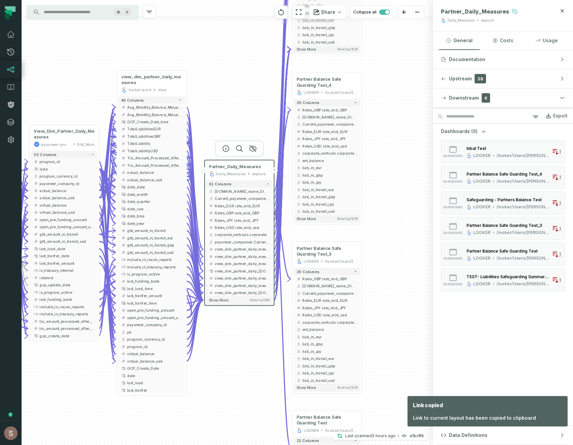
click at [513, 11] on icon at bounding box center [514, 11] width 5 height 5
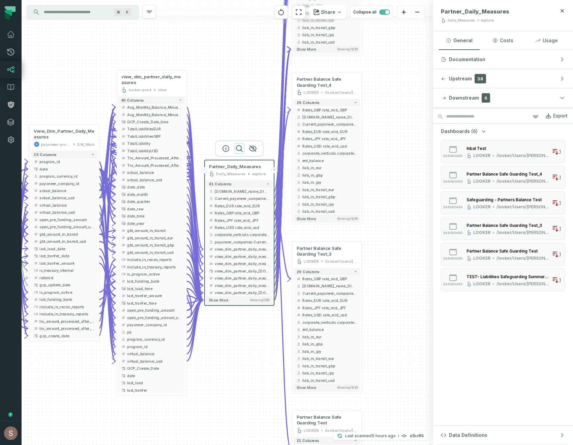
click at [239, 146] on icon "button" at bounding box center [239, 148] width 8 height 8
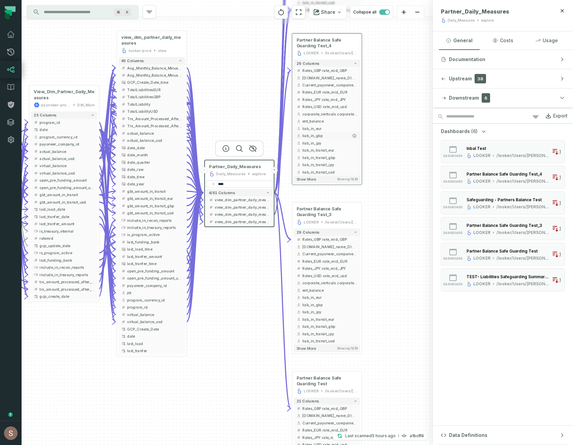
type input "****"
click at [339, 136] on span "liab_in_gbp" at bounding box center [330, 135] width 55 height 5
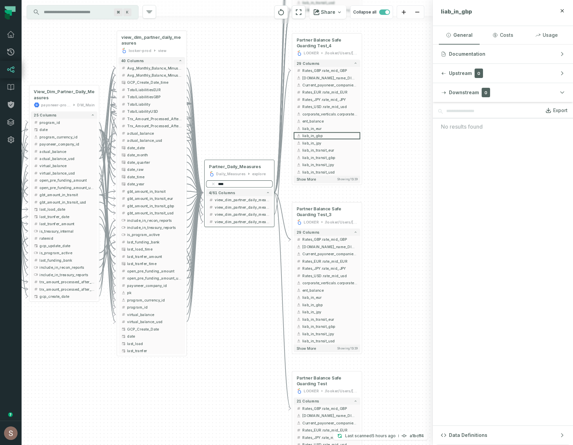
click at [246, 184] on input "****" at bounding box center [239, 183] width 67 height 7
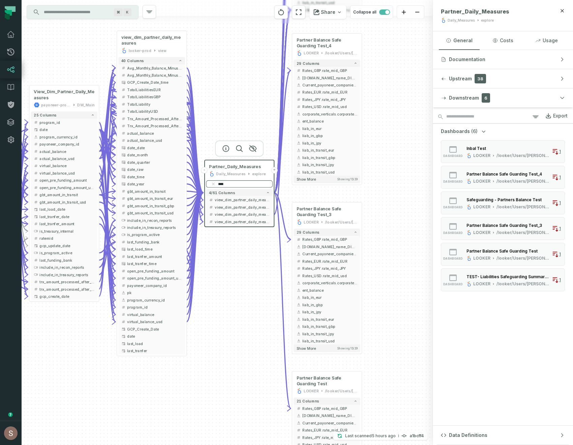
click at [246, 184] on input "****" at bounding box center [239, 183] width 67 height 7
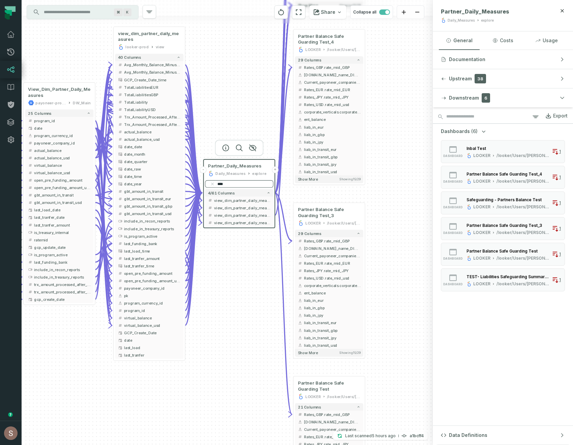
click at [246, 184] on input "****" at bounding box center [239, 183] width 68 height 7
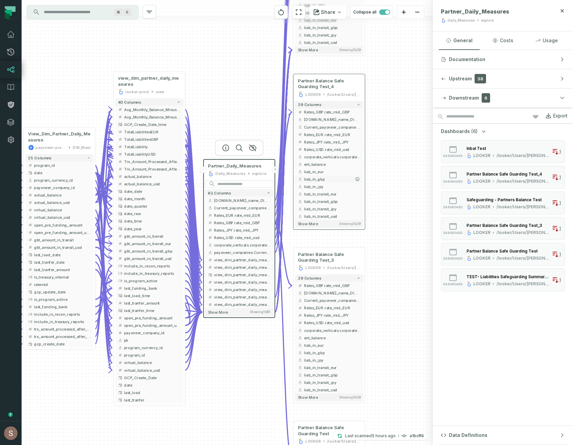
click at [327, 179] on span "liab_in_gbp" at bounding box center [332, 179] width 57 height 6
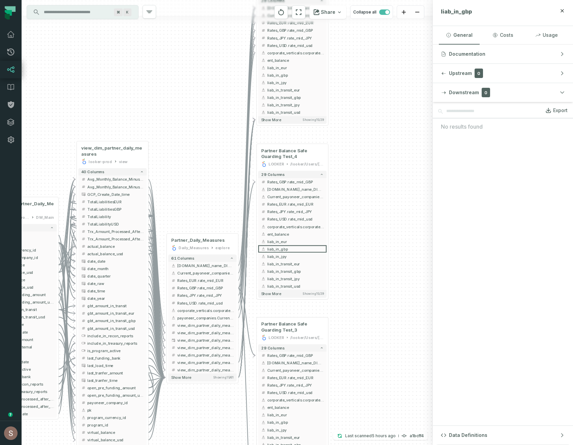
drag, startPoint x: 411, startPoint y: 211, endPoint x: 375, endPoint y: 278, distance: 75.6
click at [375, 279] on div "+ Partner Balance Safe Guarding Test_4 LOOKER /looker/Users/Noa Gannot 29 colum…" at bounding box center [228, 222] width 412 height 445
click at [478, 48] on button "Documentation" at bounding box center [503, 54] width 140 height 19
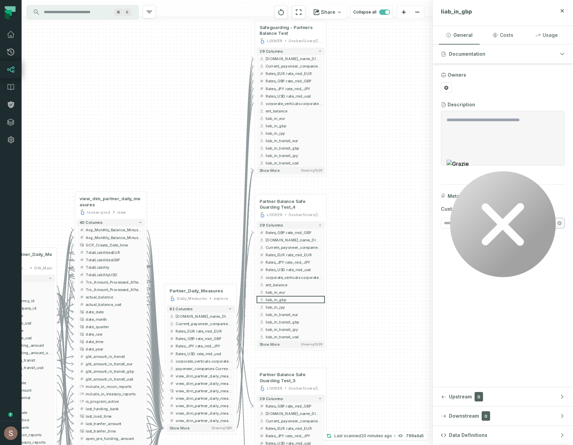
drag, startPoint x: 432, startPoint y: 167, endPoint x: 431, endPoint y: 219, distance: 51.3
click at [431, 219] on div "+ Partner Balance Safe Guarding Test_4 LOOKER /looker/Users/Noa Gannot 29 colum…" at bounding box center [228, 222] width 412 height 445
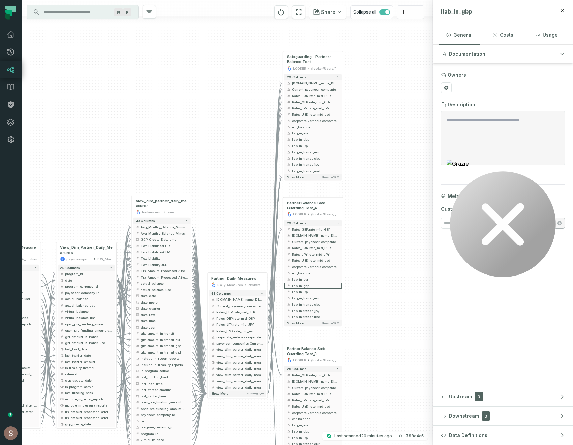
drag, startPoint x: 386, startPoint y: 262, endPoint x: 441, endPoint y: 158, distance: 117.7
click at [440, 159] on div "+ Partner Balance Safe Guarding Test_4 LOOKER /looker/Users/Noa Gannot 29 colum…" at bounding box center [298, 222] width 552 height 445
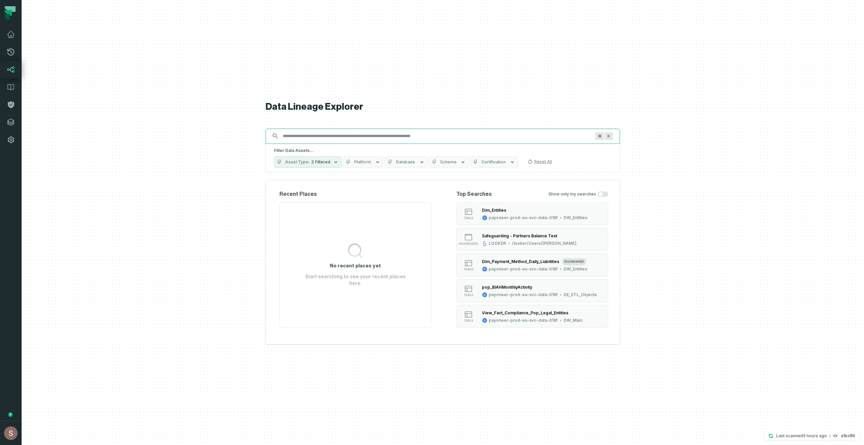
click at [327, 132] on input "Discovery Provider cmdk menu" at bounding box center [437, 136] width 316 height 11
paste input "**********"
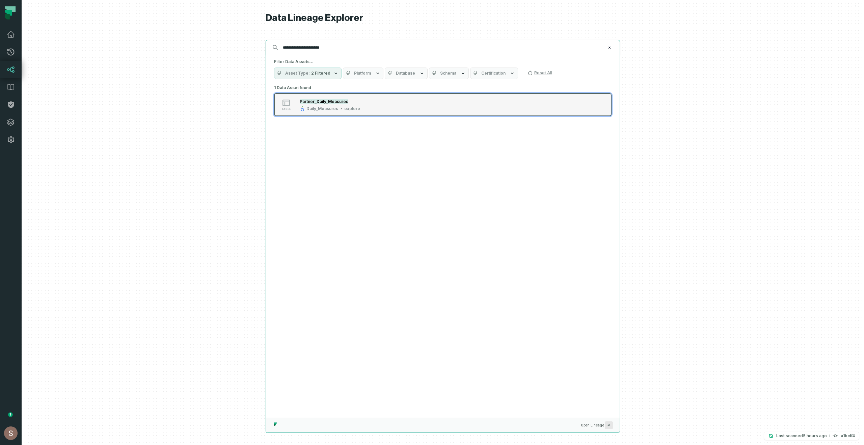
type input "**********"
click at [405, 115] on button "table Partner_Daily_Measures Daily_Measures explore" at bounding box center [442, 104] width 337 height 23
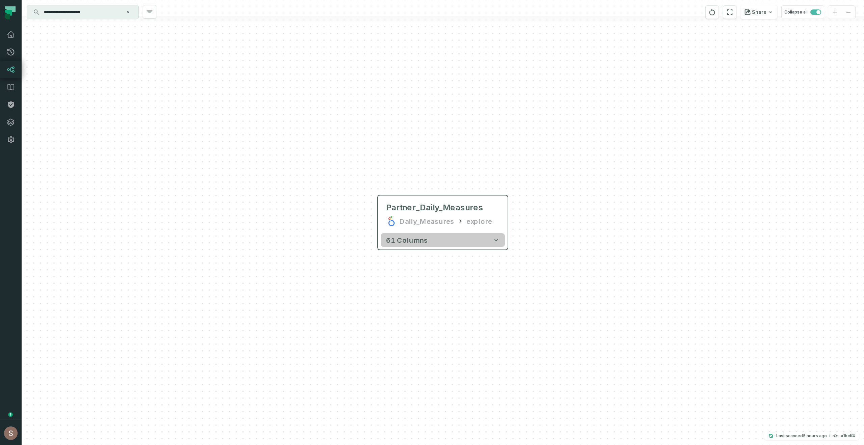
click at [427, 241] on button "61 columns" at bounding box center [442, 239] width 124 height 13
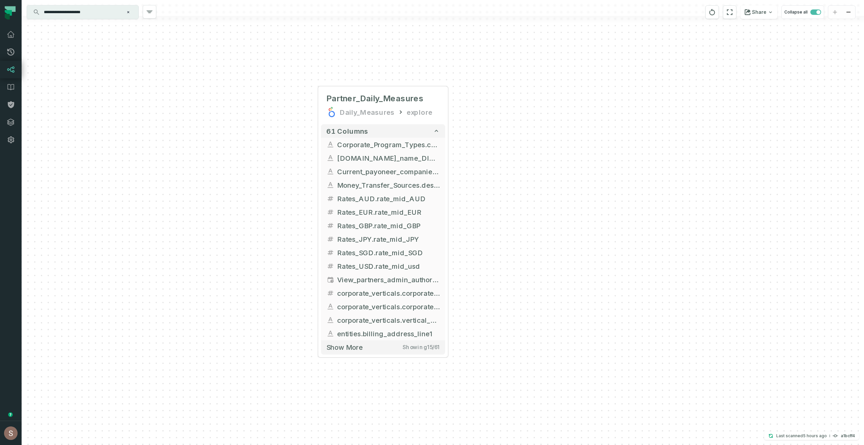
drag, startPoint x: 564, startPoint y: 312, endPoint x: 500, endPoint y: 208, distance: 121.3
click at [503, 204] on div "+ Partner_Daily_Measures Daily_Measures explore + 61 columns Corporate_Program_…" at bounding box center [443, 222] width 842 height 445
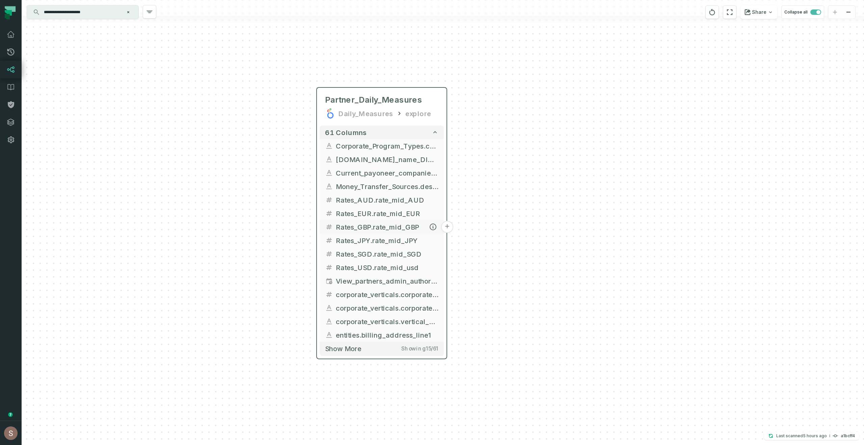
click at [376, 225] on span "Rates_GBP.rate_mid_GBP" at bounding box center [387, 227] width 103 height 10
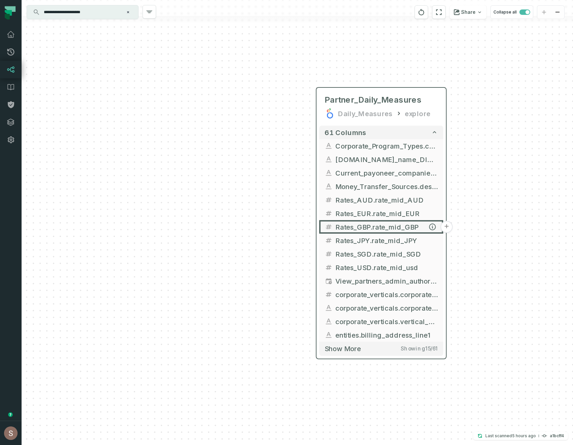
click at [449, 225] on button "+" at bounding box center [447, 227] width 12 height 12
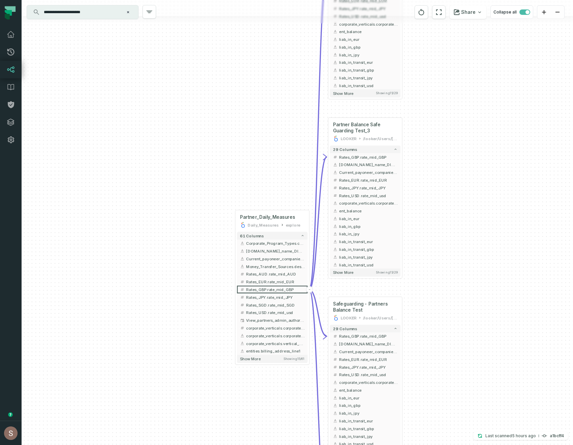
drag, startPoint x: 453, startPoint y: 306, endPoint x: 467, endPoint y: 40, distance: 265.8
click at [467, 40] on div "+ Partner Balance Safe Guarding Test_4 LOOKER /looker/Users/Noa Gannot 29 colum…" at bounding box center [298, 222] width 552 height 445
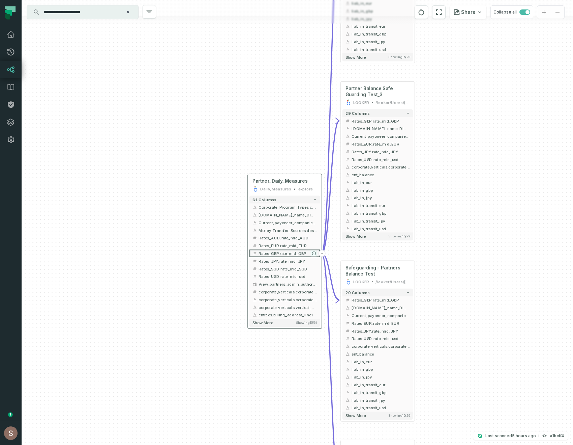
click at [314, 254] on icon "button" at bounding box center [313, 252] width 3 height 3
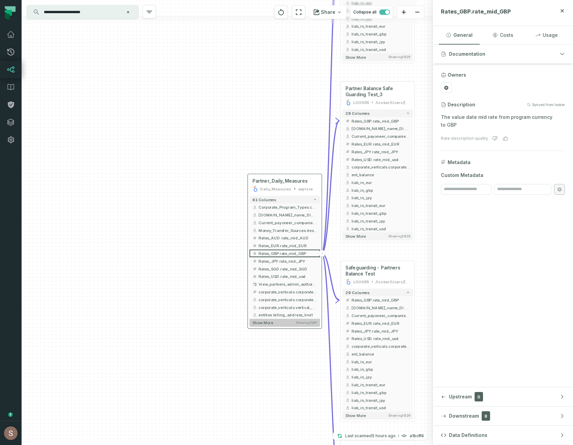
click at [275, 322] on button "Show more Showing 15 / 61" at bounding box center [285, 322] width 71 height 8
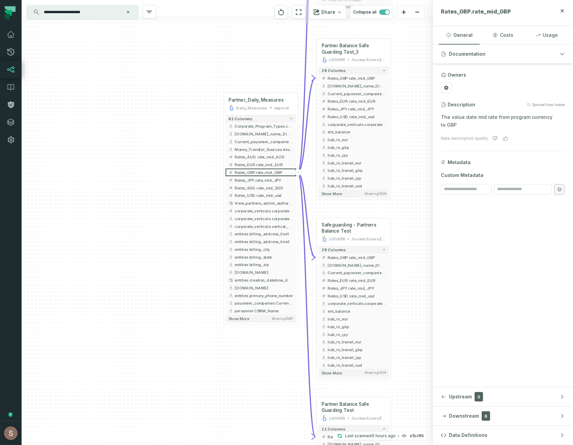
drag, startPoint x: 196, startPoint y: 370, endPoint x: 171, endPoint y: 289, distance: 85.0
click at [171, 289] on div "+ Partner Balance Safe Guarding Test_4 LOOKER /looker/Users/[PERSON_NAME] 29 co…" at bounding box center [228, 222] width 412 height 445
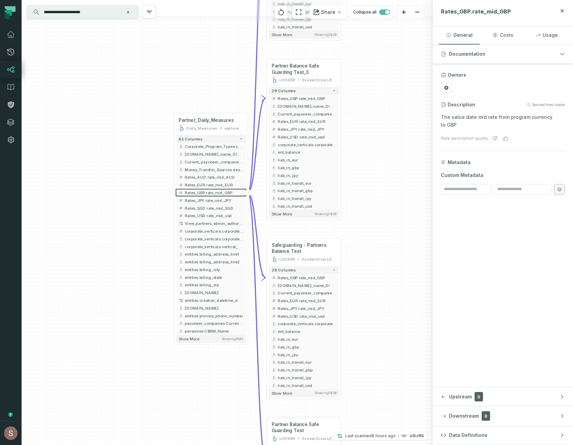
click at [121, 279] on div "+ Partner Balance Safe Guarding Test_4 LOOKER /looker/Users/[PERSON_NAME] 29 co…" at bounding box center [228, 222] width 412 height 445
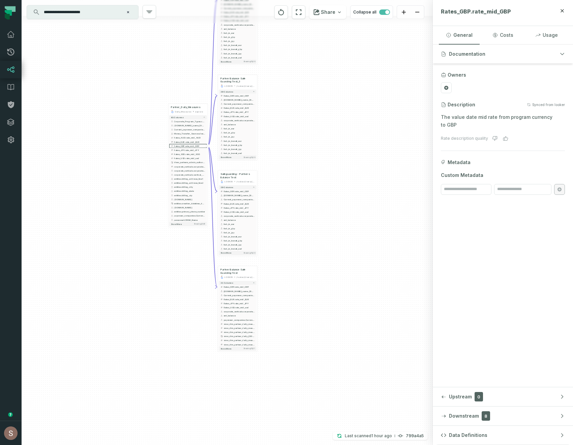
drag, startPoint x: 283, startPoint y: 237, endPoint x: 321, endPoint y: 141, distance: 103.5
click at [321, 141] on div "+ Partner Balance Safe Guarding Test_4 LOOKER /looker/Users/[PERSON_NAME] 29 co…" at bounding box center [228, 222] width 412 height 445
click at [247, 220] on span "ent_balance" at bounding box center [239, 219] width 31 height 3
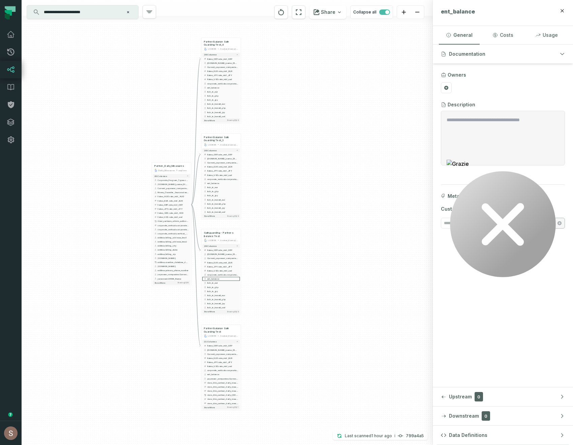
drag, startPoint x: 333, startPoint y: 204, endPoint x: 289, endPoint y: 386, distance: 187.2
click at [290, 386] on div "+ Partner Balance Safe Guarding Test_4 LOOKER /looker/Users/[PERSON_NAME] 29 co…" at bounding box center [228, 222] width 412 height 445
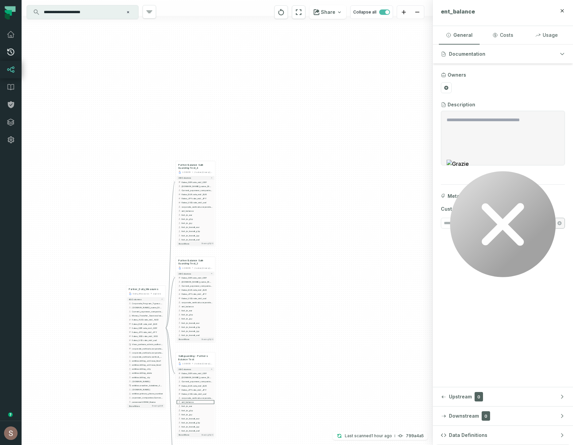
click at [16, 52] on link "Pull Requests" at bounding box center [11, 52] width 22 height 18
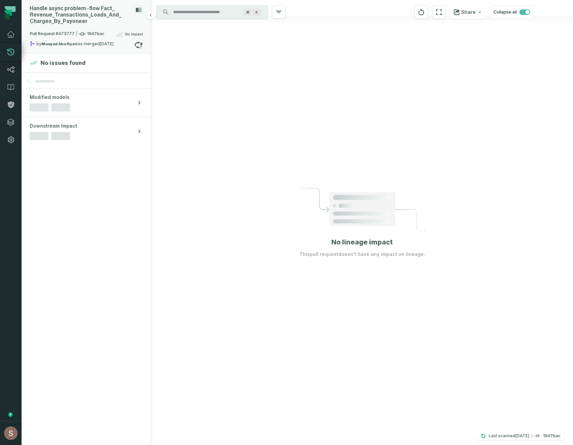
click at [81, 15] on div "Handle async problem - flow Fact_ Revenue_ Transactions_ Loads_ And_ Charges_ B…" at bounding box center [81, 14] width 102 height 19
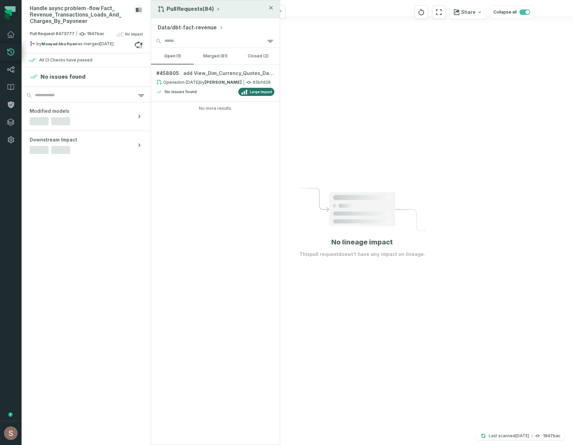
click at [177, 12] on button "Pull Requests (84)" at bounding box center [189, 9] width 63 height 7
click at [196, 40] on div "History of Changes" at bounding box center [191, 38] width 69 height 13
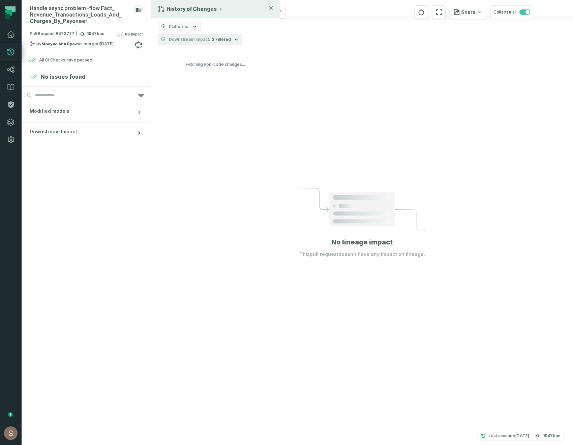
click at [234, 37] on icon "button" at bounding box center [236, 39] width 5 height 5
click at [234, 53] on button "Reset" at bounding box center [233, 53] width 9 height 5
click at [265, 55] on div "Fetching non-code changes..." at bounding box center [215, 64] width 129 height 32
click at [0, 444] on button "[PERSON_NAME] (Payoneer) [EMAIL_ADDRESS][DOMAIN_NAME]" at bounding box center [11, 432] width 22 height 24
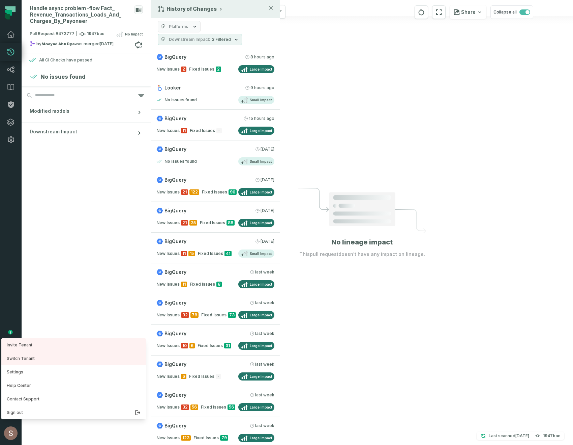
click at [96, 184] on section "No issues found Modified models Downstream Impact" at bounding box center [86, 255] width 129 height 377
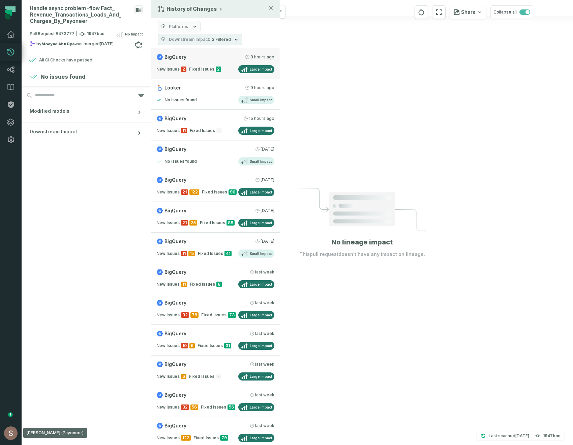
click at [214, 63] on link "BigQuery [DATE] 9:15:06 AM New Issues 2 Fixed Issues 2 Large Impact" at bounding box center [215, 63] width 129 height 31
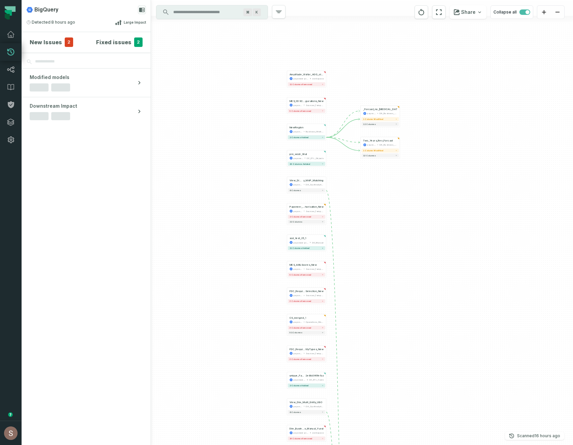
drag, startPoint x: 345, startPoint y: 76, endPoint x: 263, endPoint y: 172, distance: 126.0
click at [263, 172] on div "Amplitude_Visitor_AGG_old_ payoneer-prod-eu-svc-data-016f workspace 11 columns …" at bounding box center [362, 222] width 422 height 445
